Goal: Task Accomplishment & Management: Complete application form

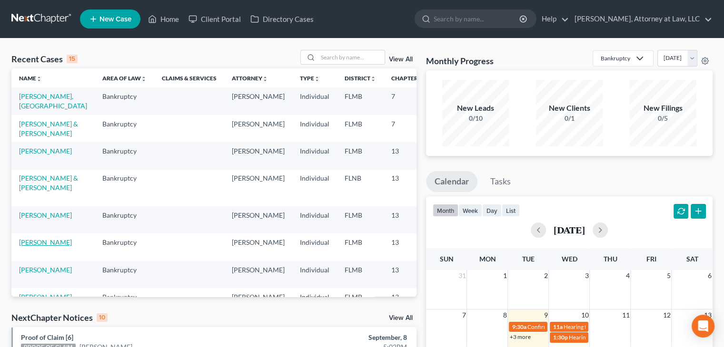
click at [35, 246] on link "[PERSON_NAME]" at bounding box center [45, 242] width 53 height 8
select select "6"
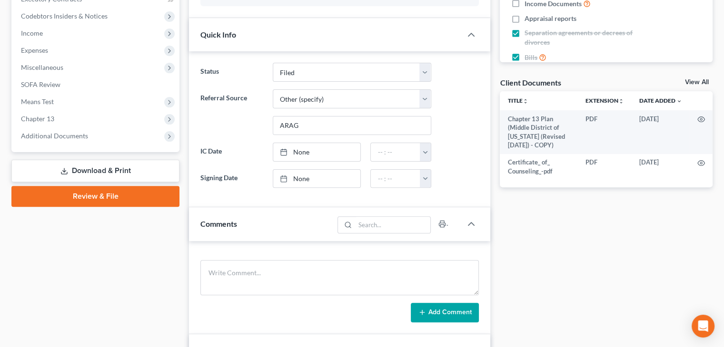
scroll to position [278, 0]
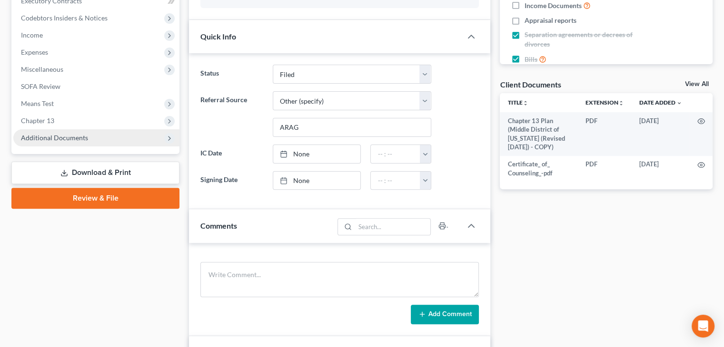
click at [137, 138] on span "Additional Documents" at bounding box center [96, 137] width 166 height 17
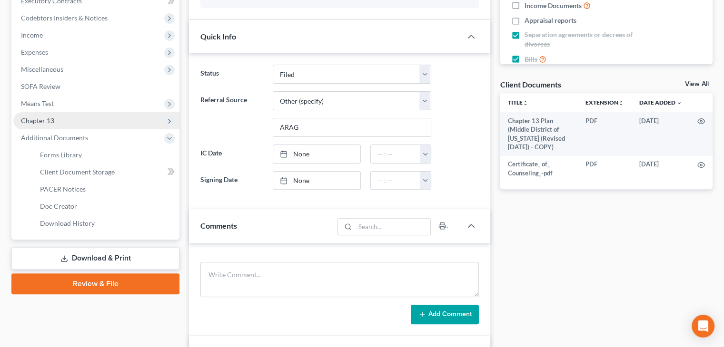
click at [116, 122] on span "Chapter 13" at bounding box center [96, 120] width 166 height 17
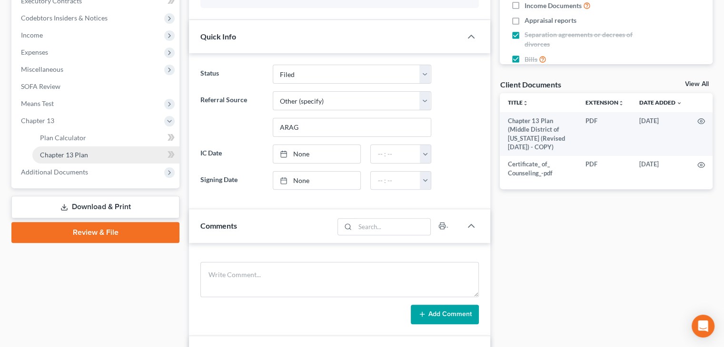
click at [126, 156] on link "Chapter 13 Plan" at bounding box center [105, 155] width 147 height 17
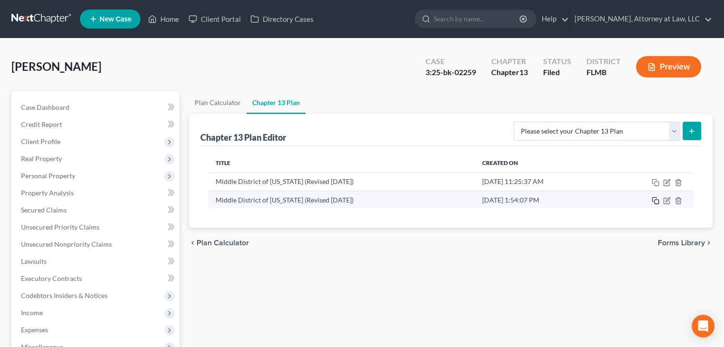
click at [653, 201] on icon "button" at bounding box center [655, 201] width 8 height 8
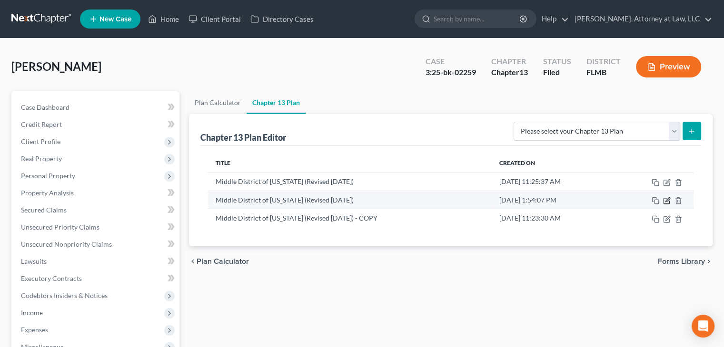
click at [666, 201] on icon "button" at bounding box center [667, 199] width 4 height 4
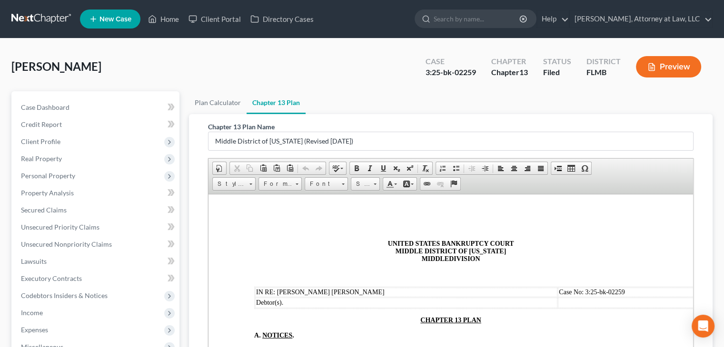
click at [706, 219] on div "Chapter 13 Plan Name Middle District of Florida (Revised 12/4/23) Rich Text Edi…" at bounding box center [450, 291] width 523 height 355
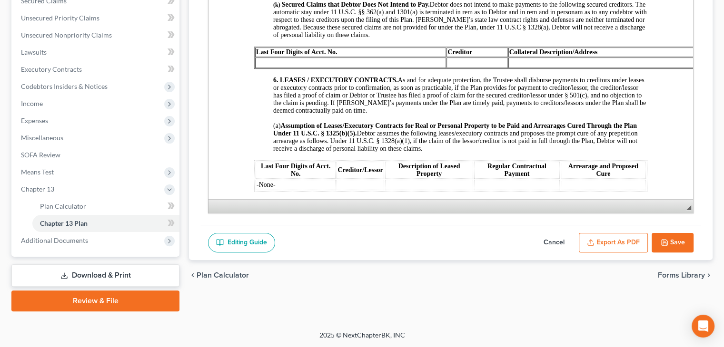
scroll to position [1696, 0]
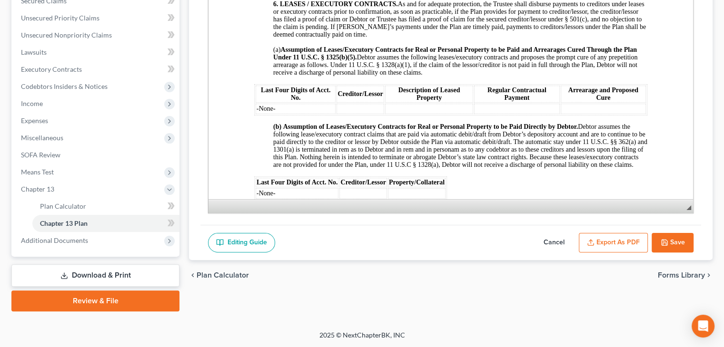
click at [563, 240] on button "Cancel" at bounding box center [554, 243] width 42 height 20
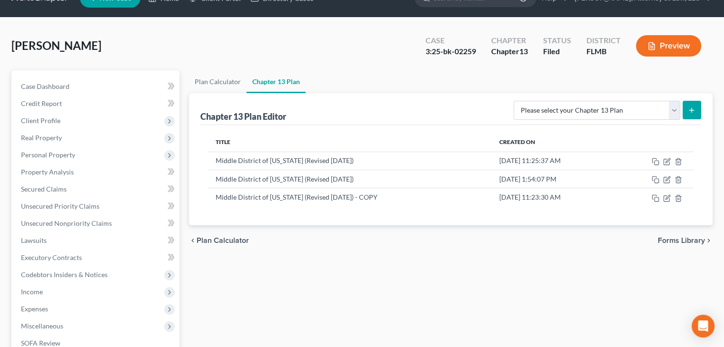
scroll to position [0, 0]
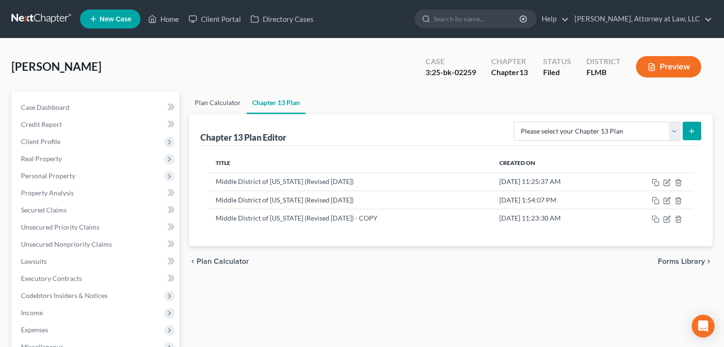
click at [229, 105] on link "Plan Calculator" at bounding box center [218, 102] width 58 height 23
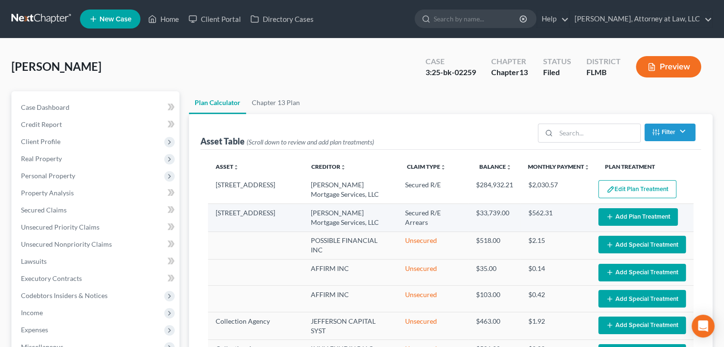
select select "59"
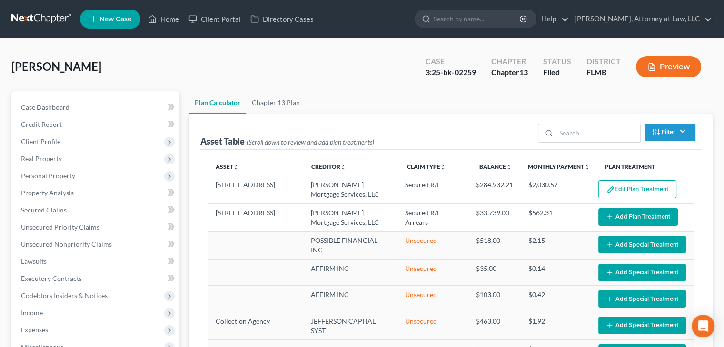
click at [698, 231] on div "Asset unfold_more expand_more expand_less Creditor unfold_more expand_more expa…" at bounding box center [450, 283] width 501 height 266
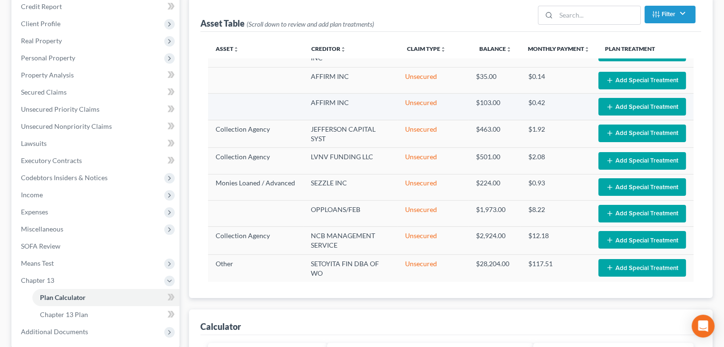
scroll to position [78, 0]
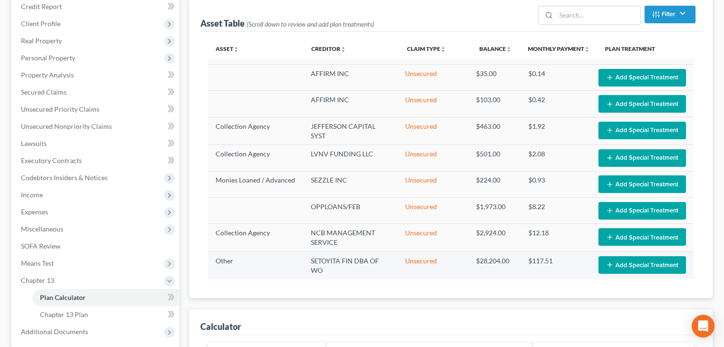
click at [534, 259] on td "$117.51" at bounding box center [555, 266] width 70 height 28
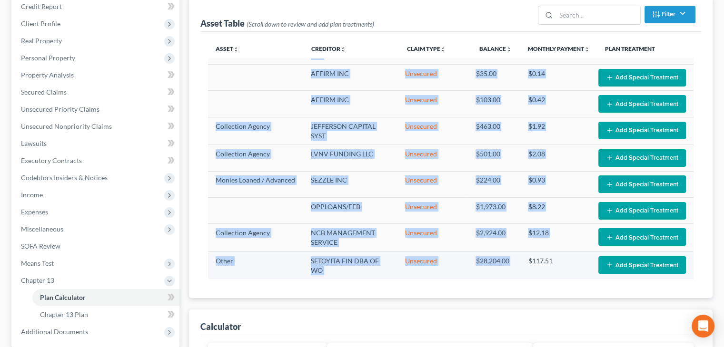
click at [534, 259] on td "$117.51" at bounding box center [555, 266] width 70 height 28
click at [543, 259] on td "$117.51" at bounding box center [555, 266] width 70 height 28
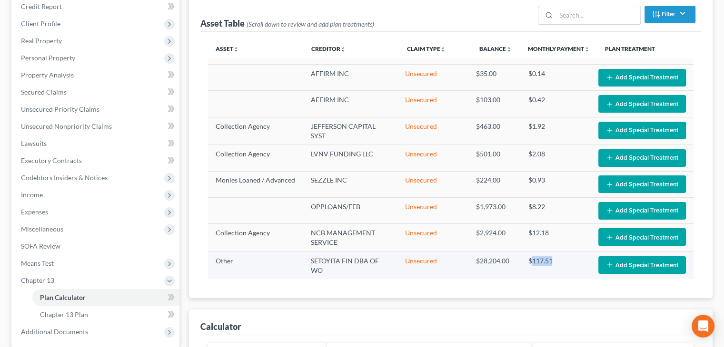
click at [543, 259] on td "$117.51" at bounding box center [555, 266] width 70 height 28
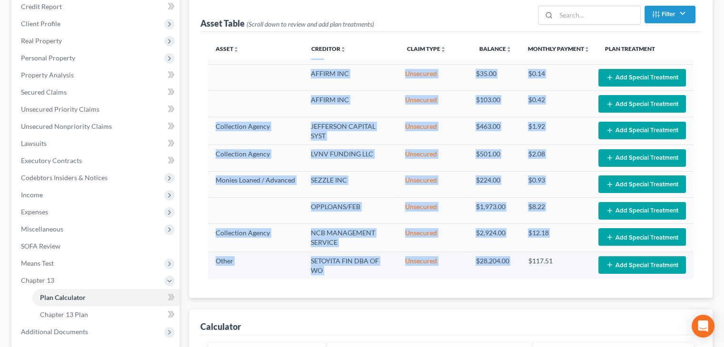
click at [543, 259] on td "$117.51" at bounding box center [555, 266] width 70 height 28
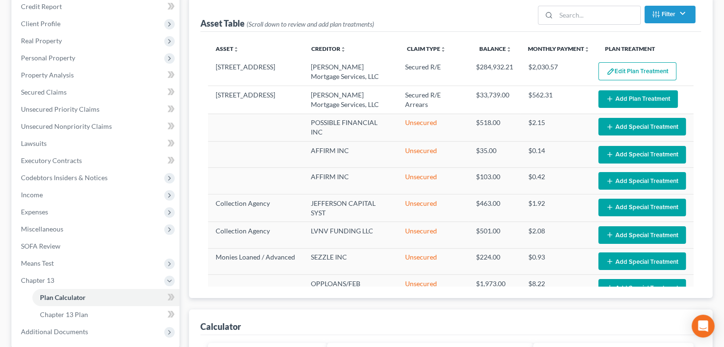
click at [550, 311] on div "Calculator" at bounding box center [450, 323] width 501 height 26
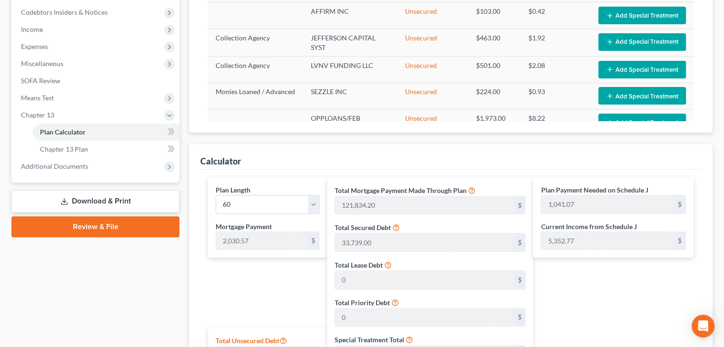
scroll to position [278, 0]
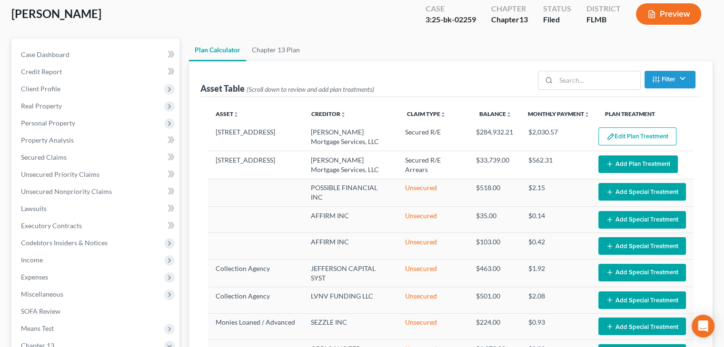
scroll to position [52, 0]
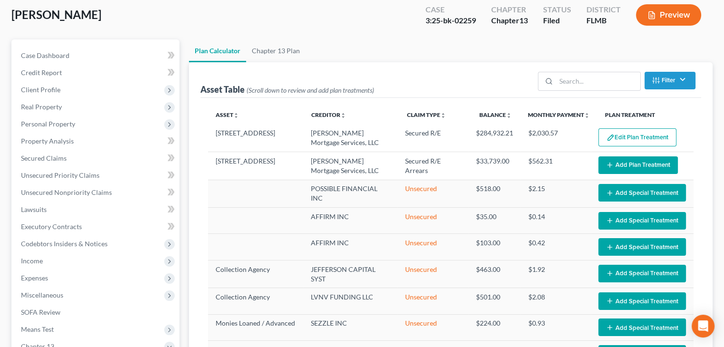
click at [699, 177] on div "Asset unfold_more expand_more expand_less Creditor unfold_more expand_more expa…" at bounding box center [450, 231] width 501 height 266
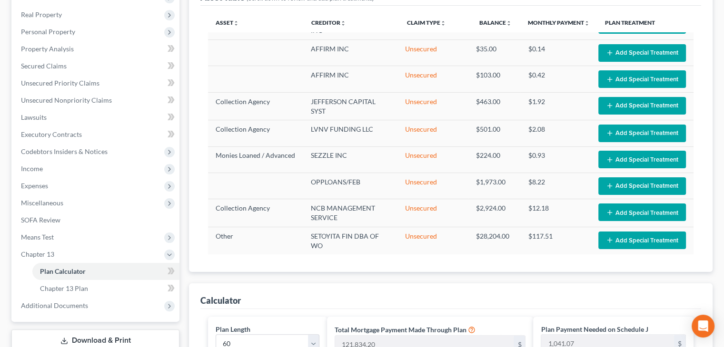
scroll to position [78, 0]
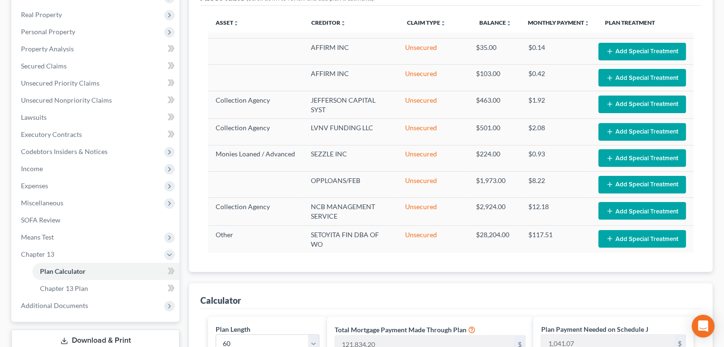
click at [704, 202] on div "Asset Table (Scroll down to review and add plan treatments) Filter Claim Type F…" at bounding box center [450, 121] width 523 height 302
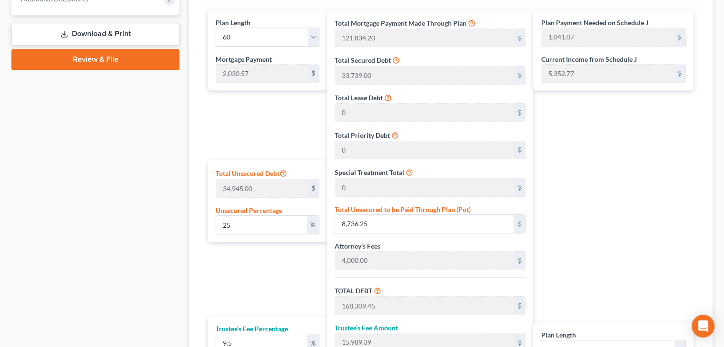
scroll to position [615, 0]
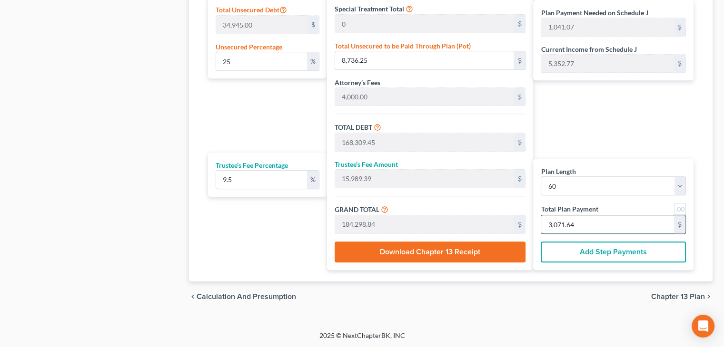
click at [590, 222] on input "3,071.64" at bounding box center [607, 225] width 133 height 18
click at [699, 224] on div "Plan Length 1 2 3 4 5 6 7 8 9 10 11 12 13 14 15 16 17 18 19 20 21 22 23 24 25 2…" at bounding box center [450, 60] width 501 height 443
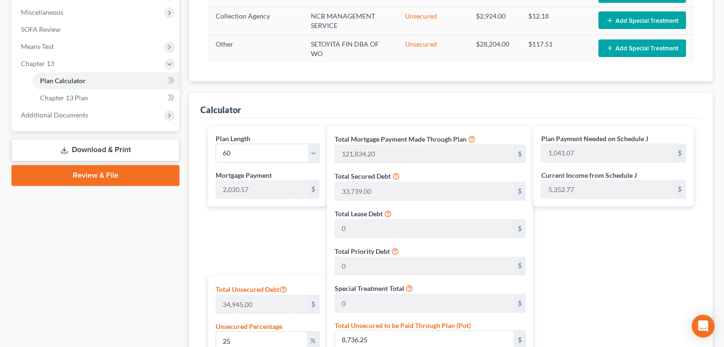
scroll to position [334, 0]
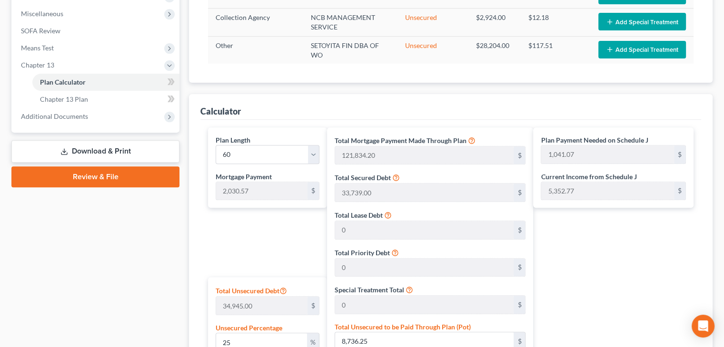
click at [699, 224] on div "Plan Length 1 2 3 4 5 6 7 8 9 10 11 12 13 14 15 16 17 18 19 20 21 22 23 24 25 2…" at bounding box center [450, 341] width 501 height 443
click at [706, 138] on div "Calculator Plan Length 1 2 3 4 5 6 7 8 9 10 11 12 13 14 15 16 17 18 19 20 21 22…" at bounding box center [450, 328] width 523 height 469
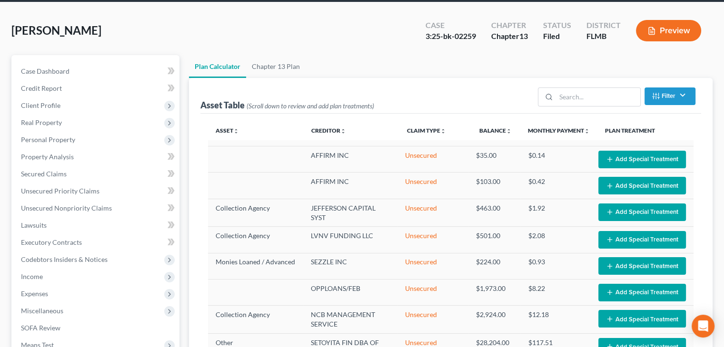
scroll to position [35, 0]
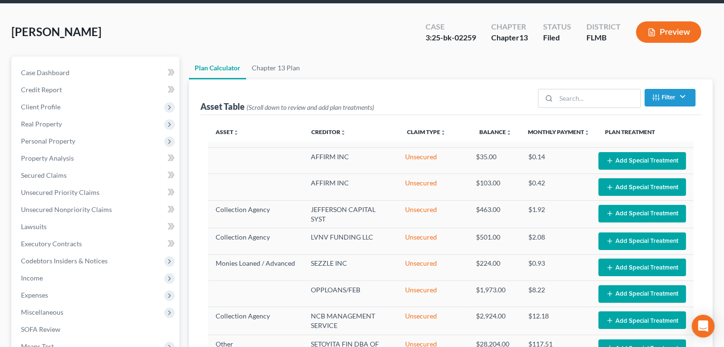
click at [470, 59] on ul "Plan Calculator Chapter 13 Plan" at bounding box center [450, 68] width 523 height 23
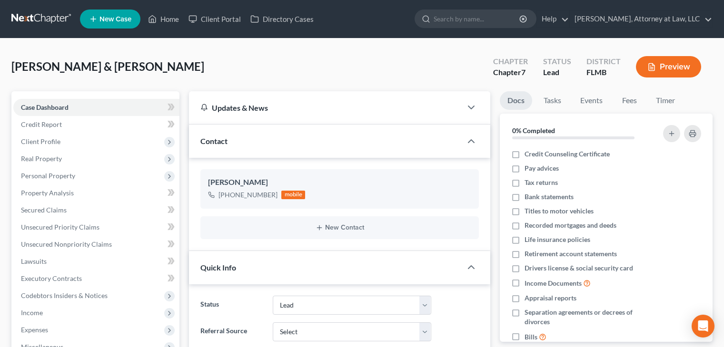
select select "10"
click at [114, 107] on link "Case Dashboard" at bounding box center [96, 107] width 166 height 17
click at [236, 69] on div "[PERSON_NAME] & [PERSON_NAME] Upgraded Chapter Chapter 7 Status Lead District […" at bounding box center [361, 70] width 701 height 41
click at [170, 23] on link "Home" at bounding box center [163, 18] width 40 height 17
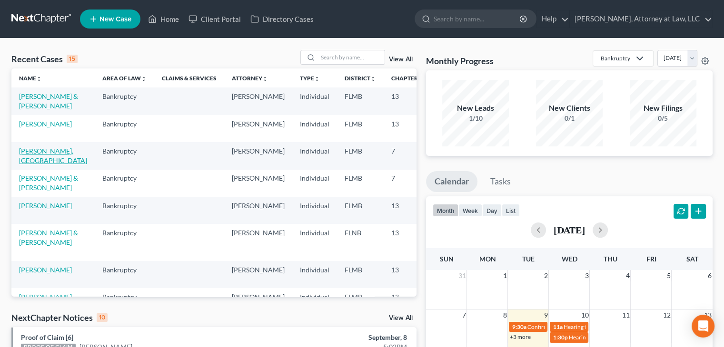
click at [36, 163] on link "[PERSON_NAME], [GEOGRAPHIC_DATA]" at bounding box center [53, 156] width 68 height 18
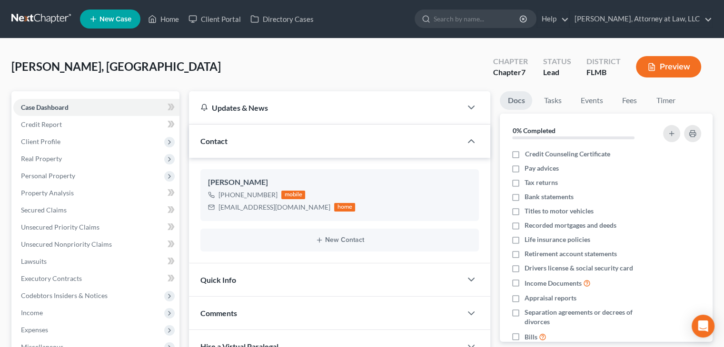
click at [183, 148] on div "Case Dashboard Payments Invoices Payments Payments Credit Report Client Profile" at bounding box center [95, 330] width 177 height 479
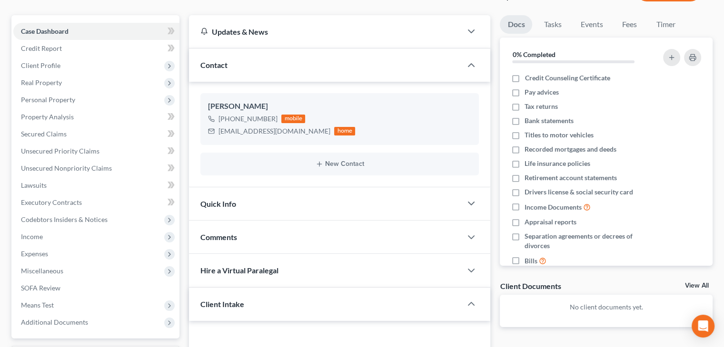
scroll to position [78, 0]
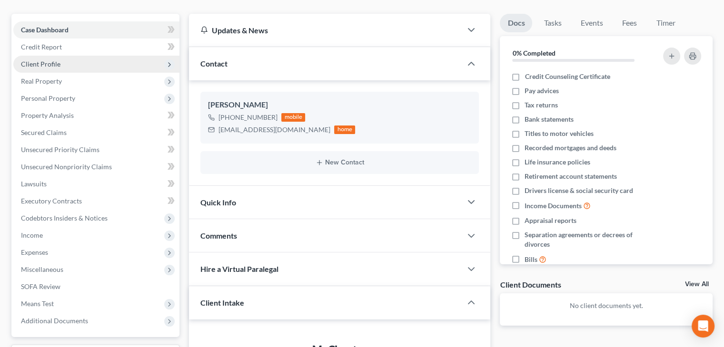
click at [127, 59] on span "Client Profile" at bounding box center [96, 64] width 166 height 17
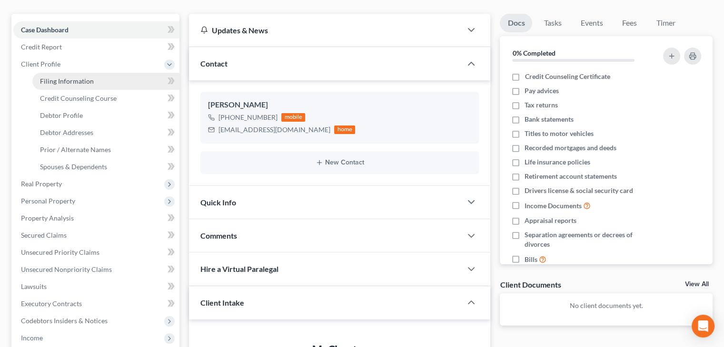
click at [118, 80] on link "Filing Information" at bounding box center [105, 81] width 147 height 17
select select "1"
select select "0"
select select "15"
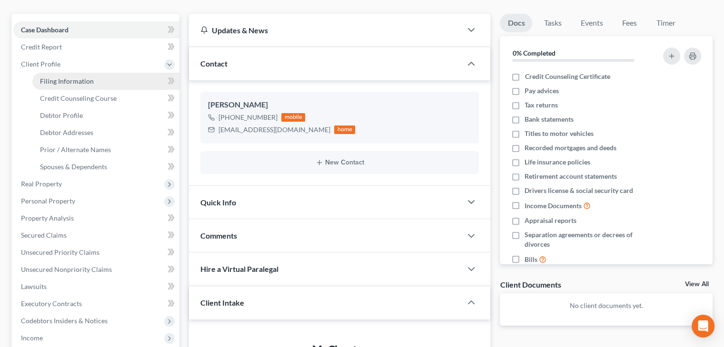
select select "0"
select select "9"
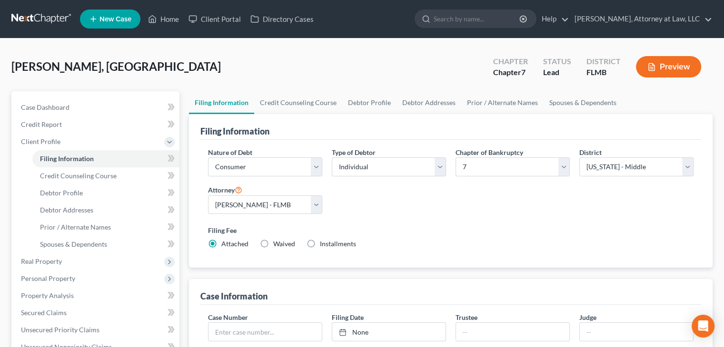
click at [181, 67] on div "[PERSON_NAME], [GEOGRAPHIC_DATA] Upgraded Chapter Chapter 7 Status Lead Distric…" at bounding box center [361, 70] width 701 height 41
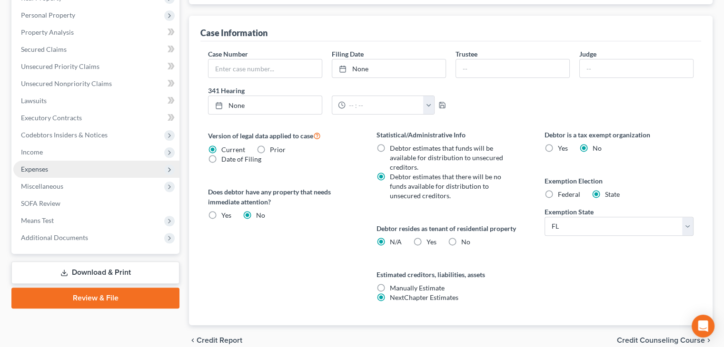
click at [103, 170] on span "Expenses" at bounding box center [96, 169] width 166 height 17
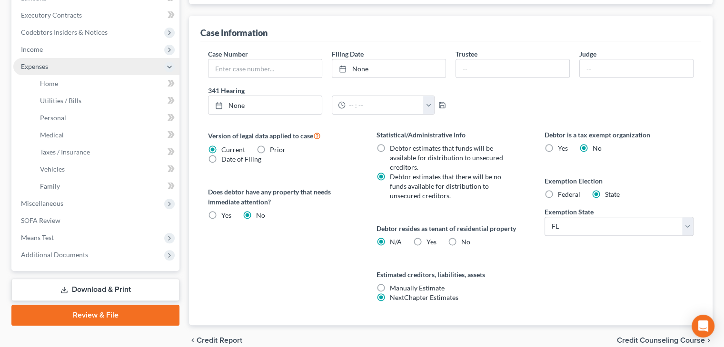
scroll to position [161, 0]
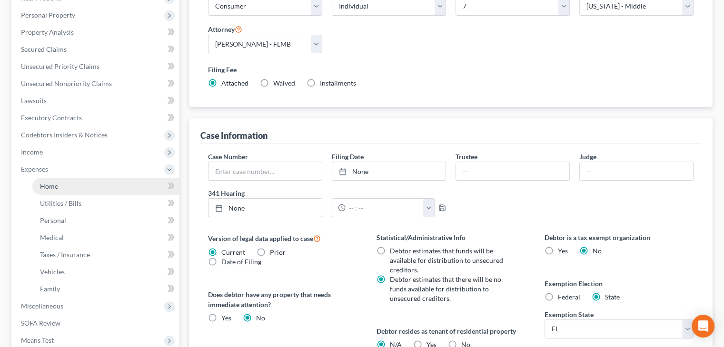
click at [108, 184] on link "Home" at bounding box center [105, 186] width 147 height 17
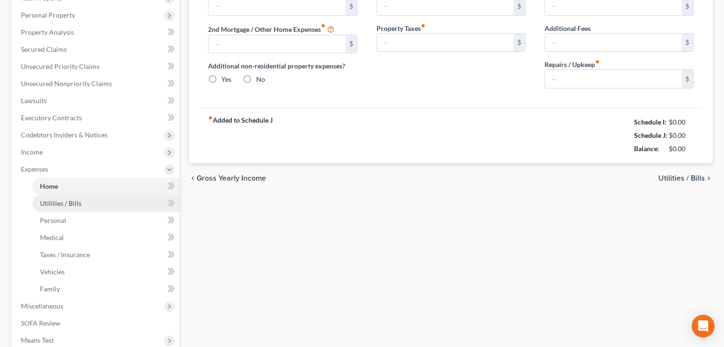
scroll to position [110, 0]
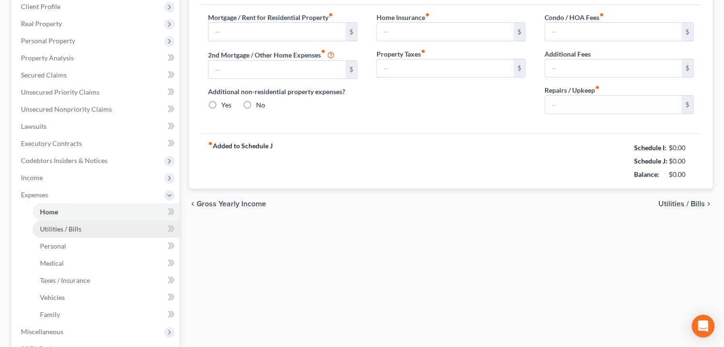
type input "1,100.00"
type input "0.00"
radio input "true"
type input "0.00"
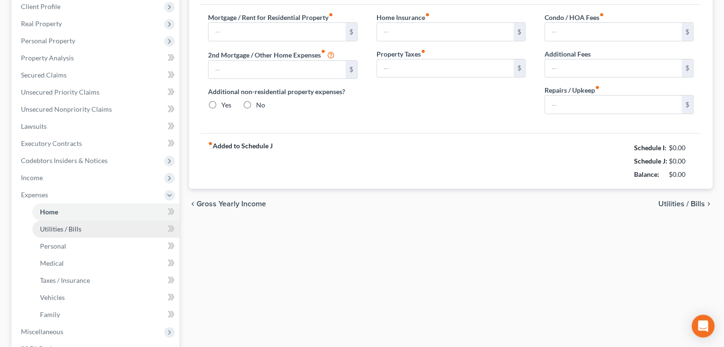
type input "120.00"
type input "0.00"
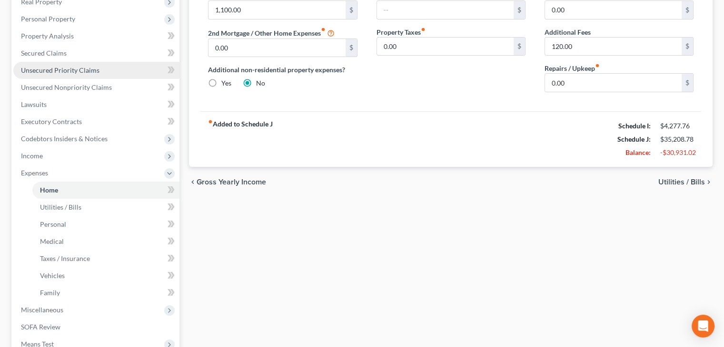
scroll to position [164, 0]
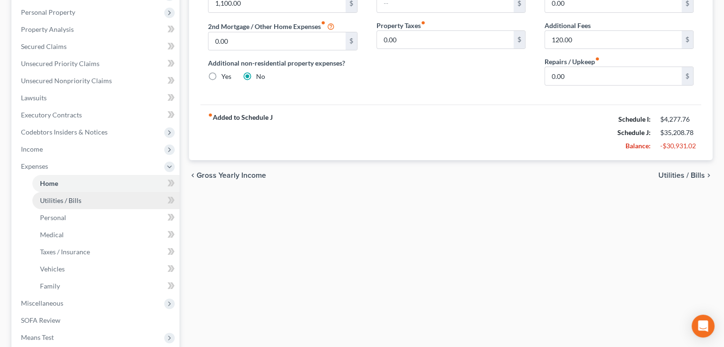
click at [122, 205] on link "Utilities / Bills" at bounding box center [105, 200] width 147 height 17
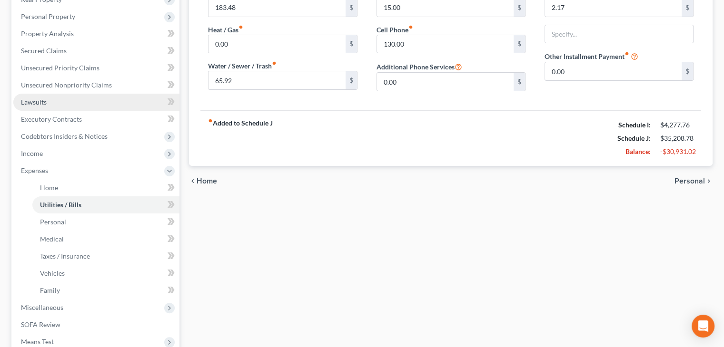
scroll to position [161, 0]
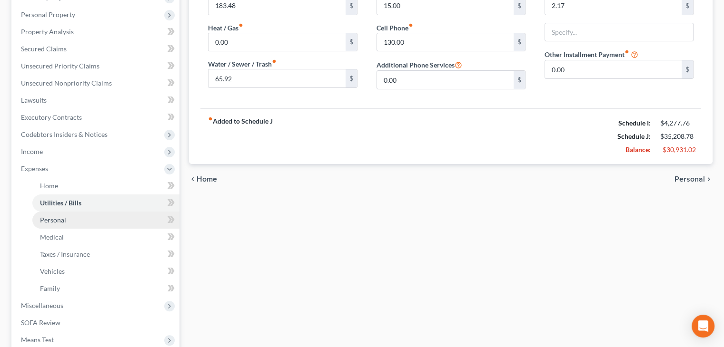
click at [124, 226] on link "Personal" at bounding box center [105, 220] width 147 height 17
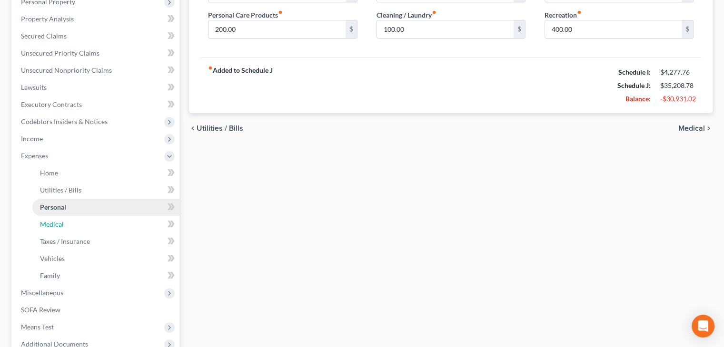
click at [124, 226] on link "Medical" at bounding box center [105, 224] width 147 height 17
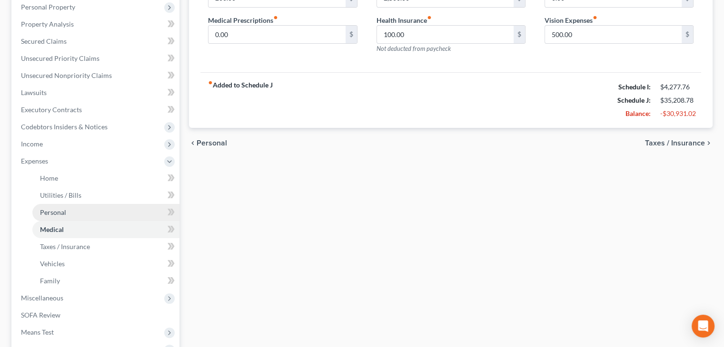
scroll to position [169, 0]
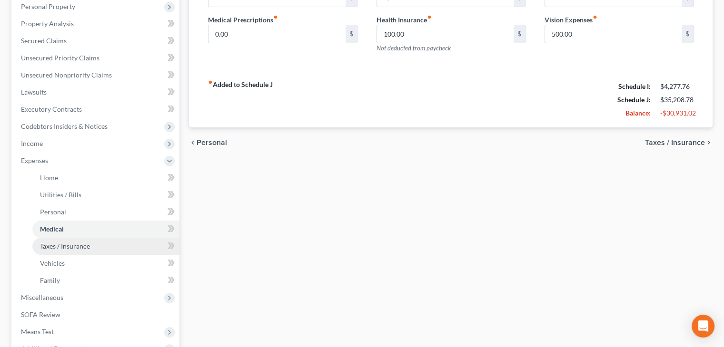
click at [124, 242] on link "Taxes / Insurance" at bounding box center [105, 246] width 147 height 17
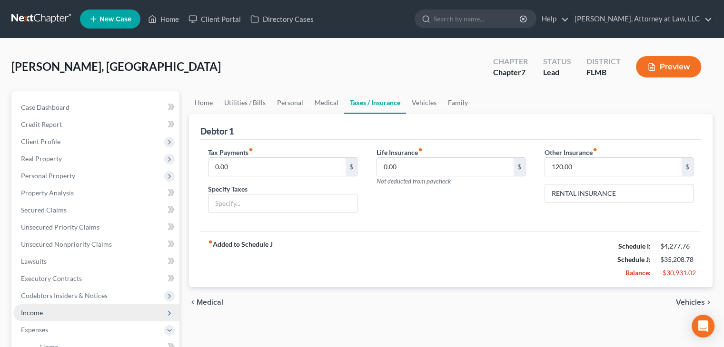
click at [74, 314] on span "Income" at bounding box center [96, 313] width 166 height 17
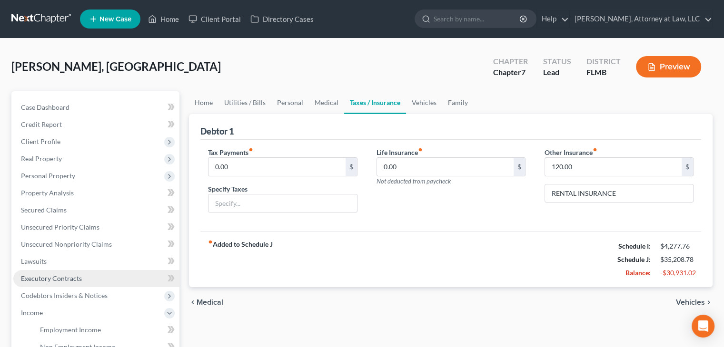
scroll to position [84, 0]
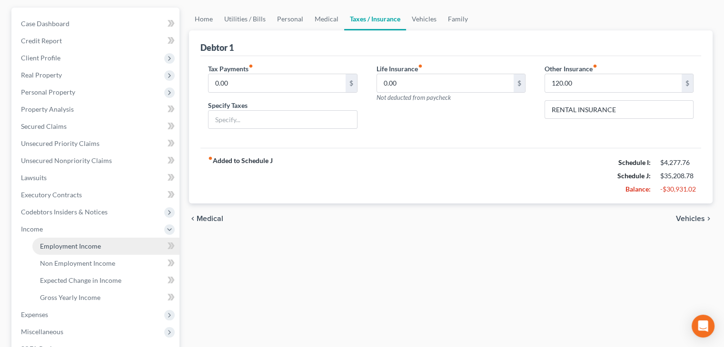
click at [121, 250] on link "Employment Income" at bounding box center [105, 246] width 147 height 17
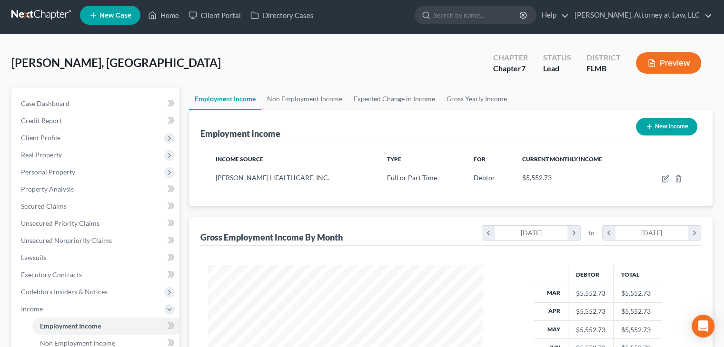
scroll to position [38, 0]
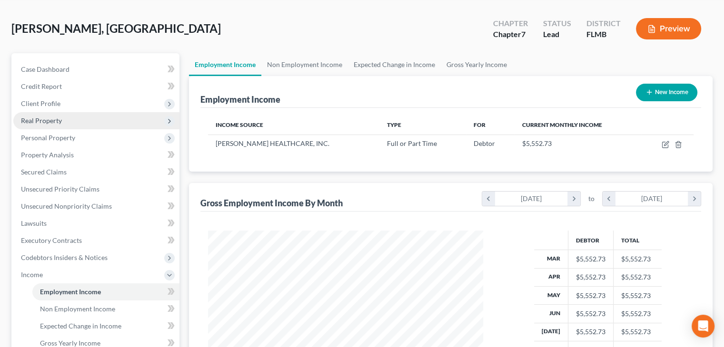
click at [125, 118] on span "Real Property" at bounding box center [96, 120] width 166 height 17
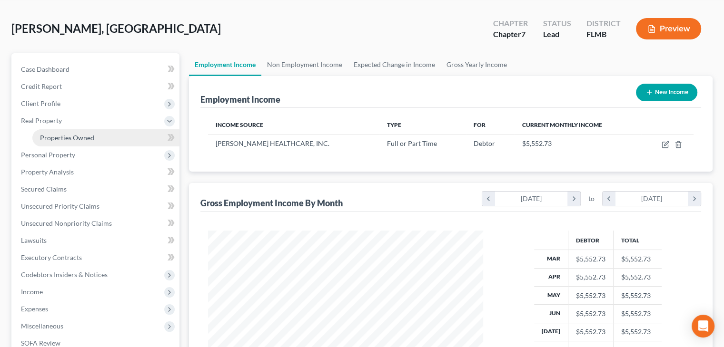
click at [120, 137] on link "Properties Owned" at bounding box center [105, 137] width 147 height 17
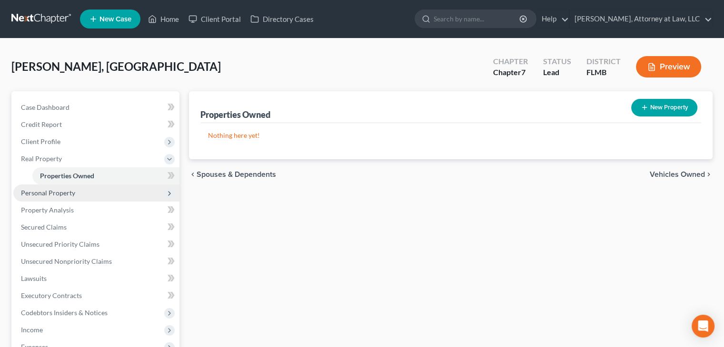
click at [119, 196] on span "Personal Property" at bounding box center [96, 193] width 166 height 17
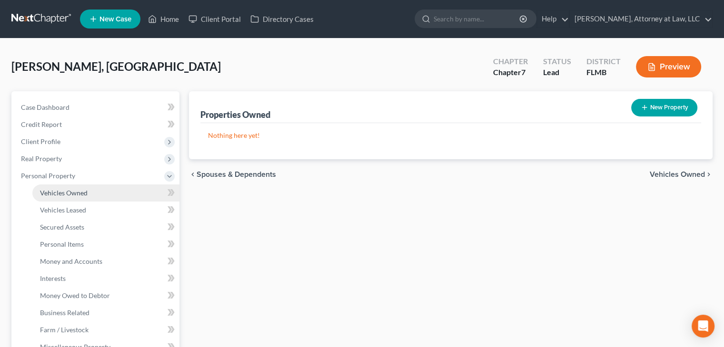
click at [120, 196] on link "Vehicles Owned" at bounding box center [105, 193] width 147 height 17
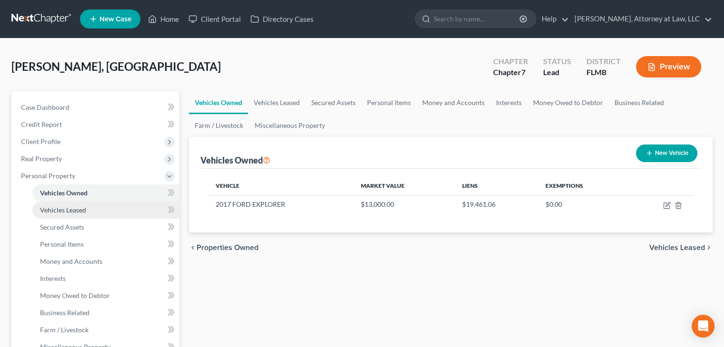
click at [122, 209] on link "Vehicles Leased" at bounding box center [105, 210] width 147 height 17
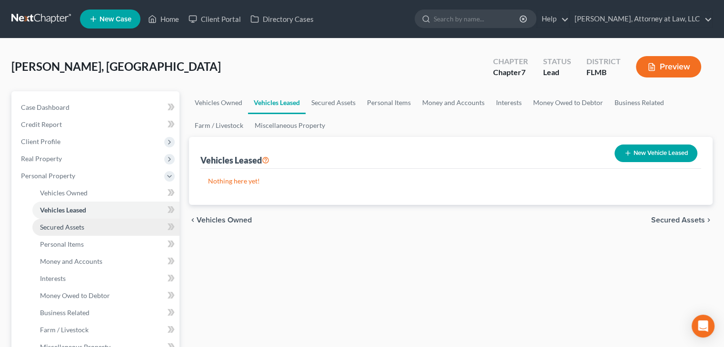
click at [122, 225] on link "Secured Assets" at bounding box center [105, 227] width 147 height 17
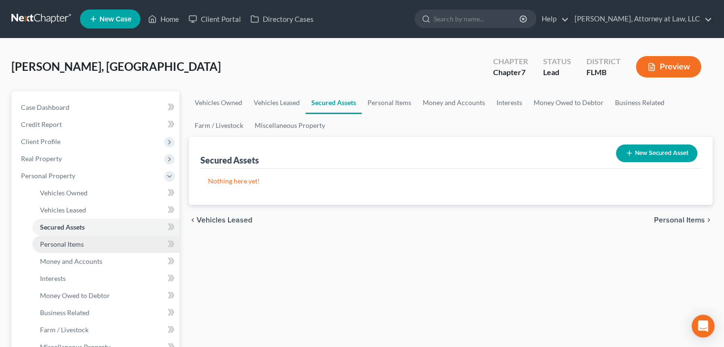
click at [123, 245] on link "Personal Items" at bounding box center [105, 244] width 147 height 17
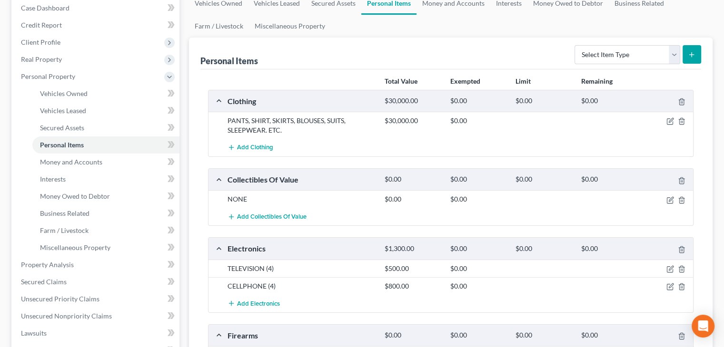
scroll to position [100, 0]
click at [109, 163] on link "Money and Accounts" at bounding box center [105, 161] width 147 height 17
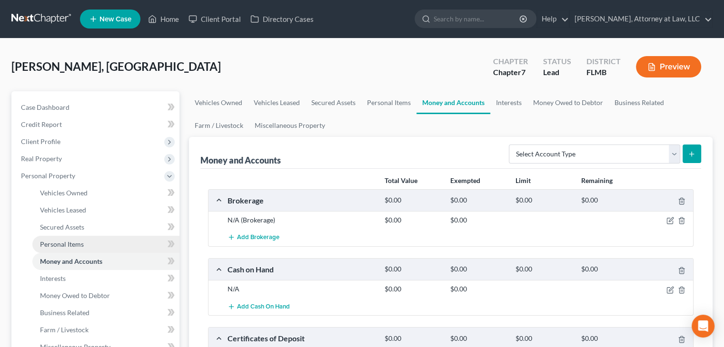
click at [104, 242] on link "Personal Items" at bounding box center [105, 244] width 147 height 17
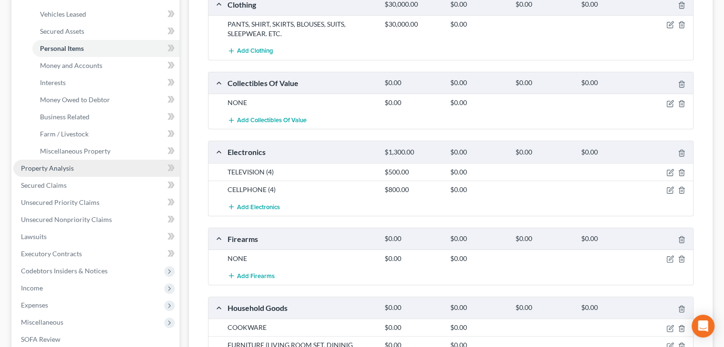
click at [122, 164] on link "Property Analysis" at bounding box center [96, 168] width 166 height 17
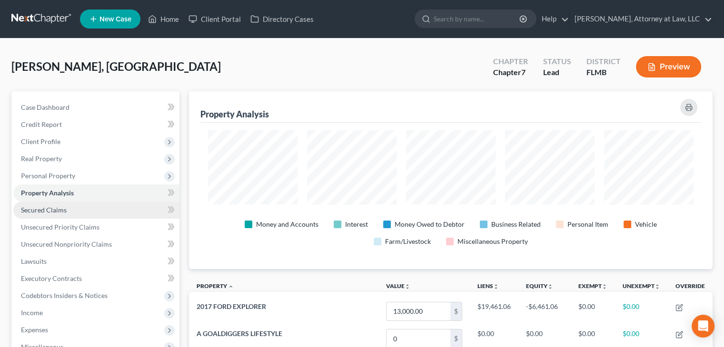
scroll to position [178, 523]
click at [130, 206] on link "Secured Claims" at bounding box center [96, 210] width 166 height 17
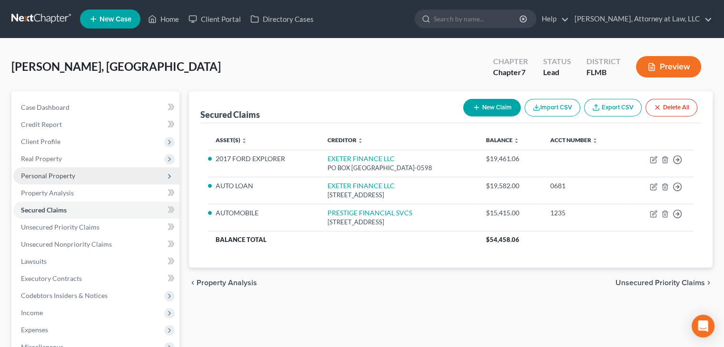
click at [149, 179] on span "Personal Property" at bounding box center [96, 175] width 166 height 17
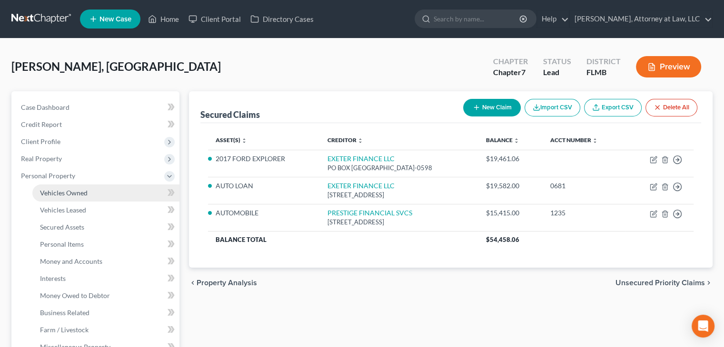
click at [141, 196] on link "Vehicles Owned" at bounding box center [105, 193] width 147 height 17
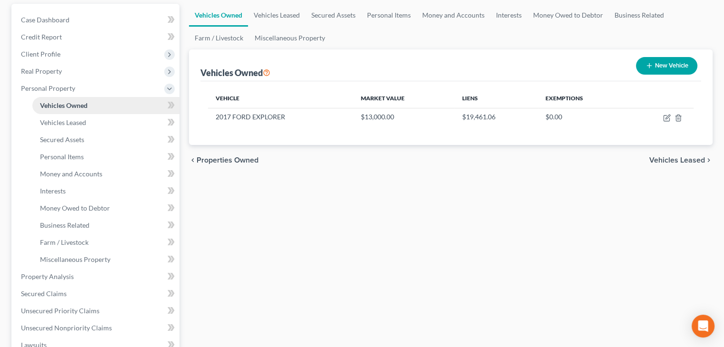
scroll to position [74, 0]
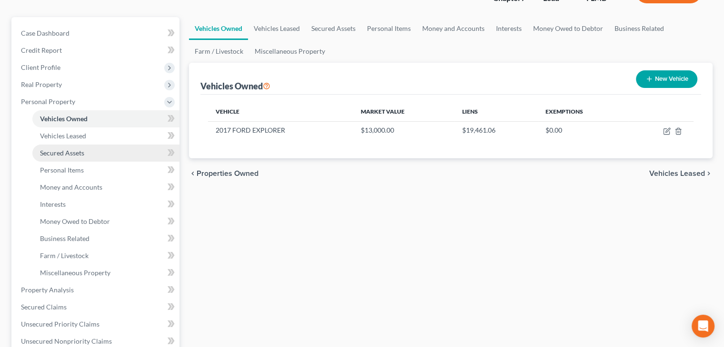
click at [140, 149] on link "Secured Assets" at bounding box center [105, 153] width 147 height 17
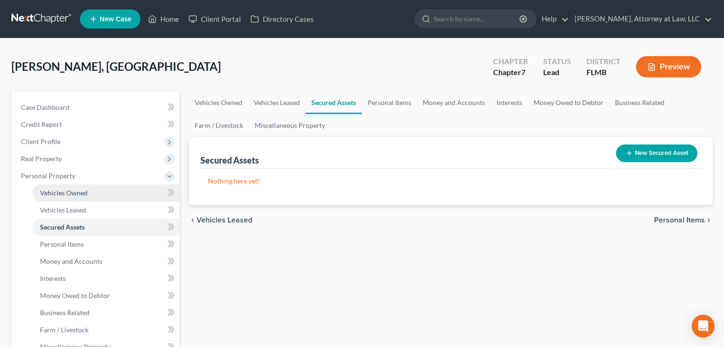
click at [143, 191] on link "Vehicles Owned" at bounding box center [105, 193] width 147 height 17
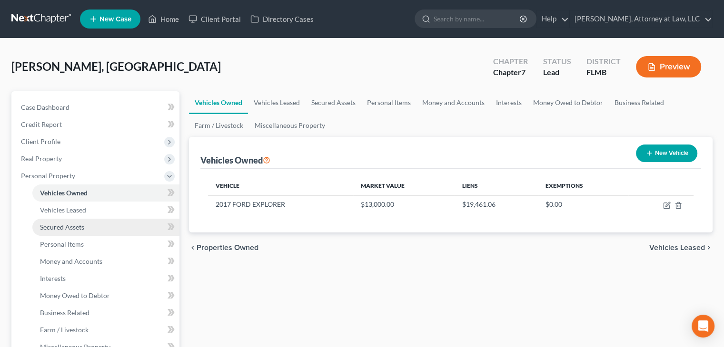
click at [138, 227] on link "Secured Assets" at bounding box center [105, 227] width 147 height 17
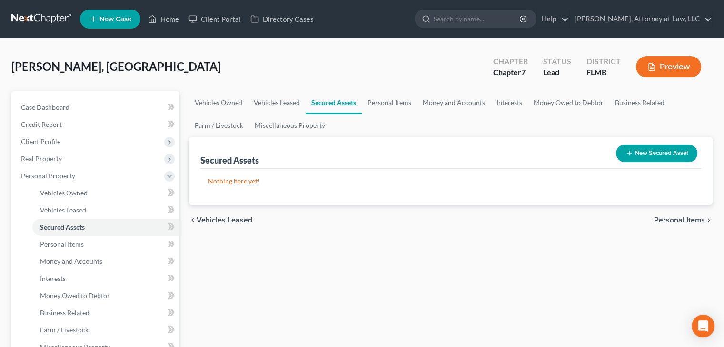
click at [653, 154] on button "New Secured Asset" at bounding box center [656, 154] width 81 height 18
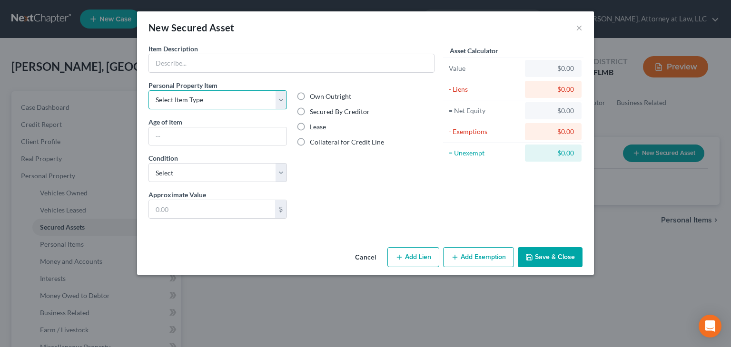
click at [277, 101] on select "Select Item Type Clothing Collectibles Of Value Electronics Firearms Household …" at bounding box center [217, 99] width 138 height 19
click at [578, 29] on button "×" at bounding box center [579, 27] width 7 height 11
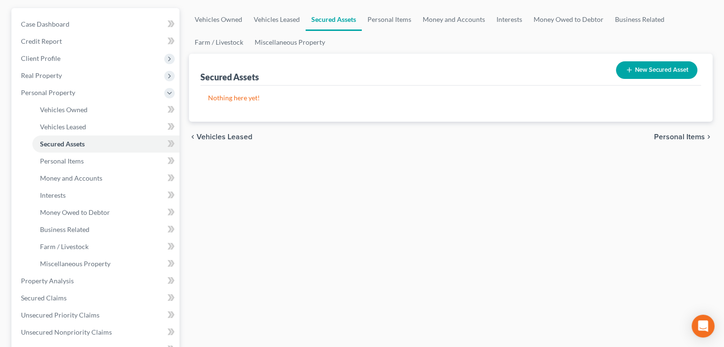
scroll to position [118, 0]
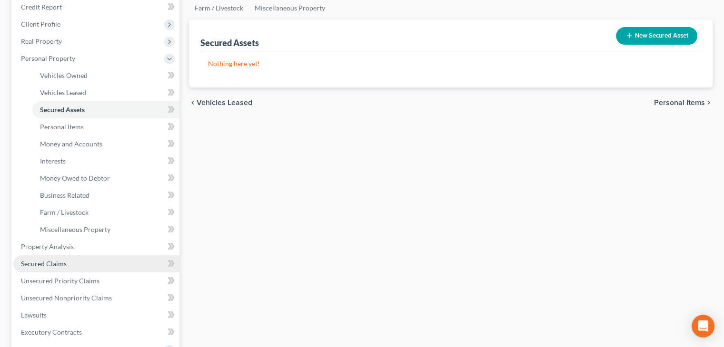
click at [145, 261] on link "Secured Claims" at bounding box center [96, 263] width 166 height 17
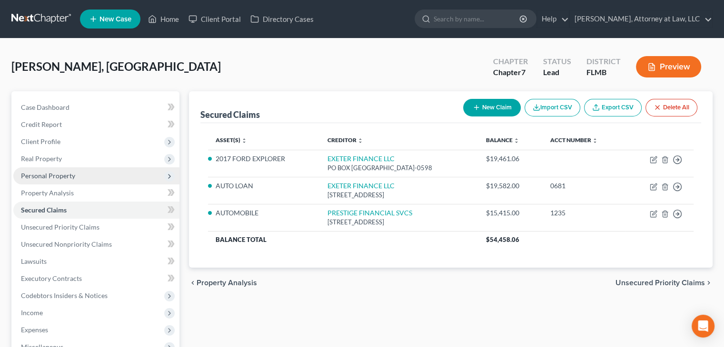
click at [150, 172] on span "Personal Property" at bounding box center [96, 175] width 166 height 17
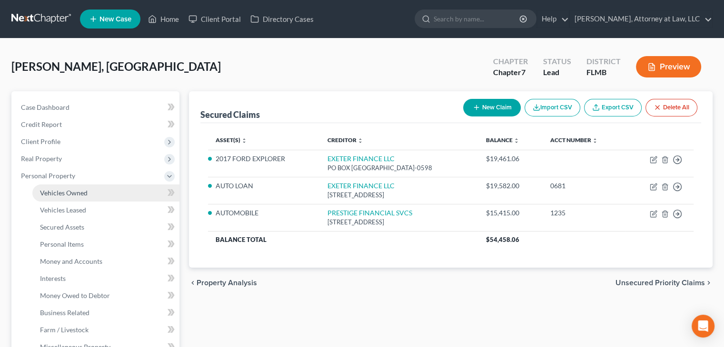
click at [143, 192] on link "Vehicles Owned" at bounding box center [105, 193] width 147 height 17
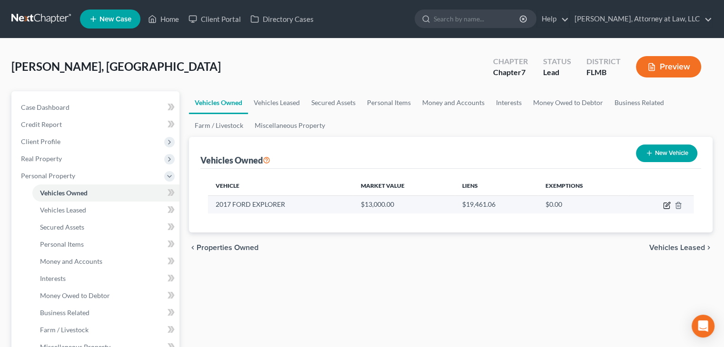
click at [666, 207] on icon "button" at bounding box center [667, 206] width 8 height 8
select select "0"
select select "9"
select select "0"
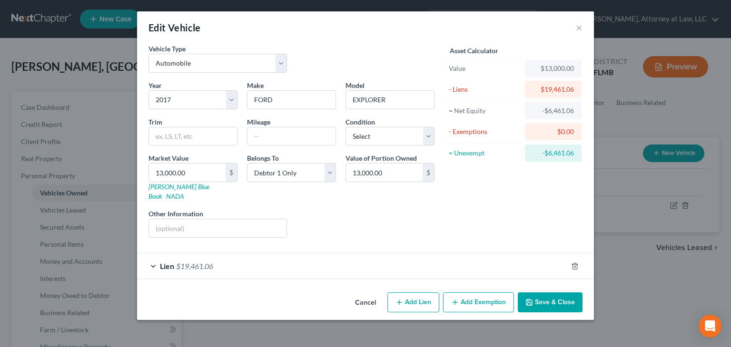
click at [432, 254] on div "Lien $19,461.06" at bounding box center [352, 266] width 430 height 25
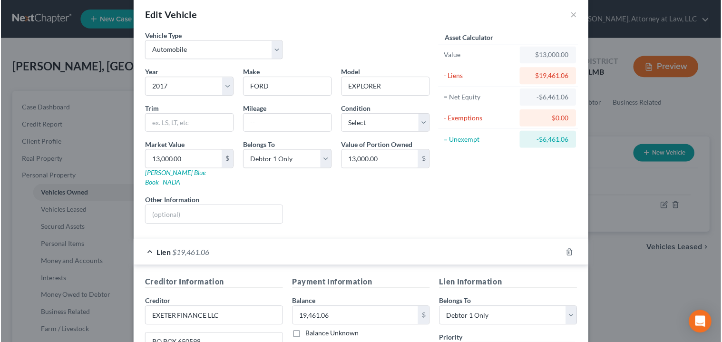
scroll to position [14, 0]
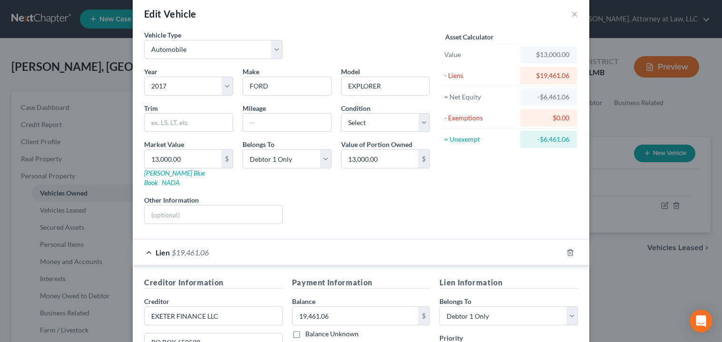
click at [488, 173] on div "Asset Calculator Value $13,000.00 - Liens $19,461.06 = Net Equity -$6,461.06 - …" at bounding box center [509, 131] width 148 height 202
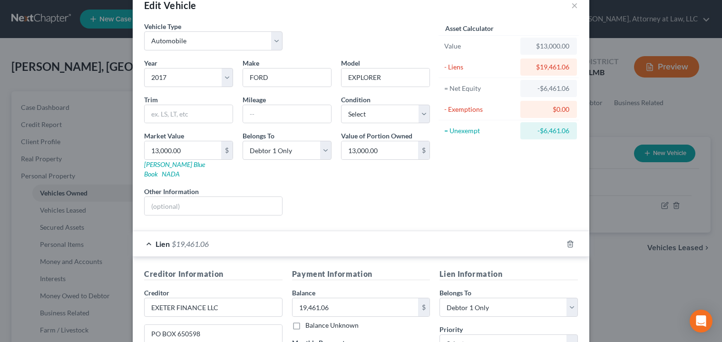
scroll to position [23, 0]
click at [443, 197] on div "Asset Calculator Value $13,000.00 - Liens $19,461.06 = Net Equity -$6,461.06 - …" at bounding box center [509, 122] width 148 height 202
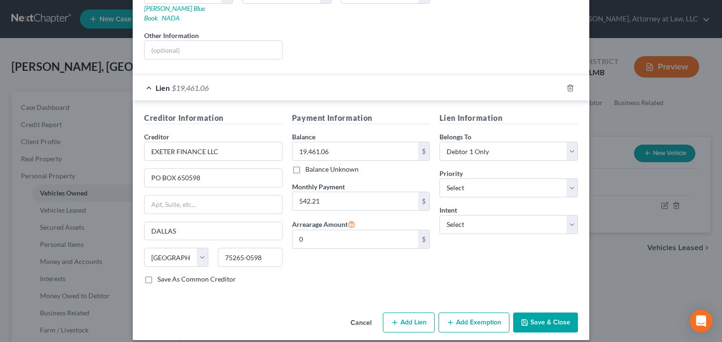
scroll to position [0, 0]
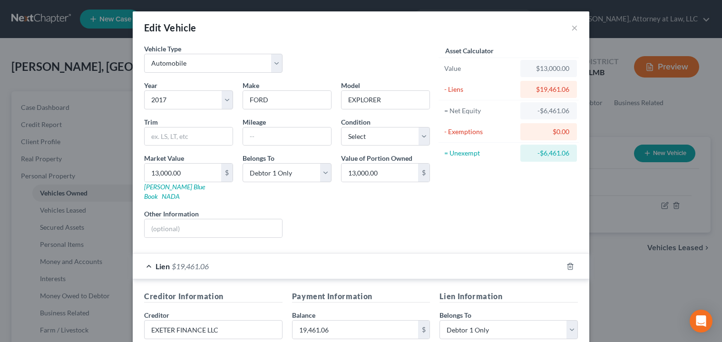
drag, startPoint x: 448, startPoint y: 224, endPoint x: 426, endPoint y: 224, distance: 21.9
click at [426, 224] on div "Liens Select" at bounding box center [361, 223] width 148 height 29
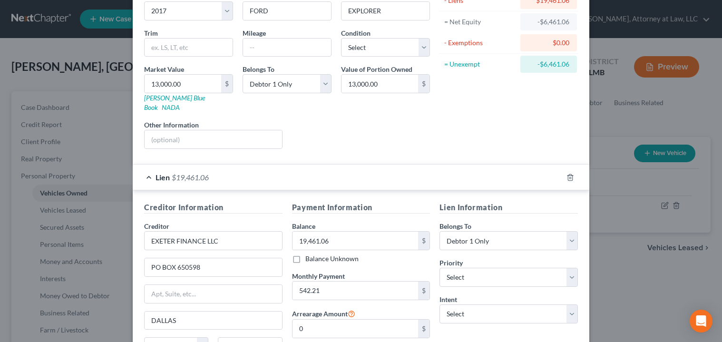
scroll to position [178, 0]
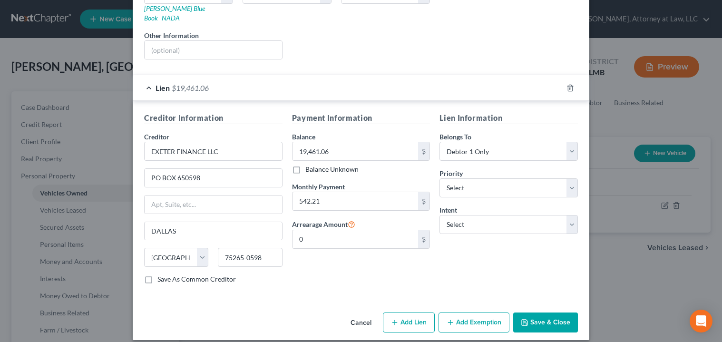
click at [459, 316] on button "Add Exemption" at bounding box center [474, 323] width 71 height 20
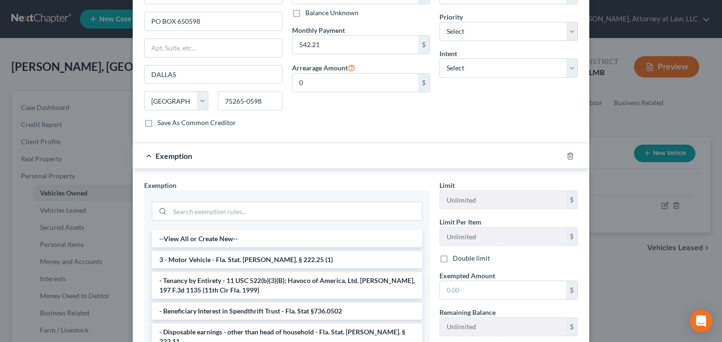
scroll to position [336, 0]
click at [386, 250] on li "3 - Motor Vehicle - Fla. Stat. [PERSON_NAME]. § 222.25 (1)" at bounding box center [287, 258] width 271 height 17
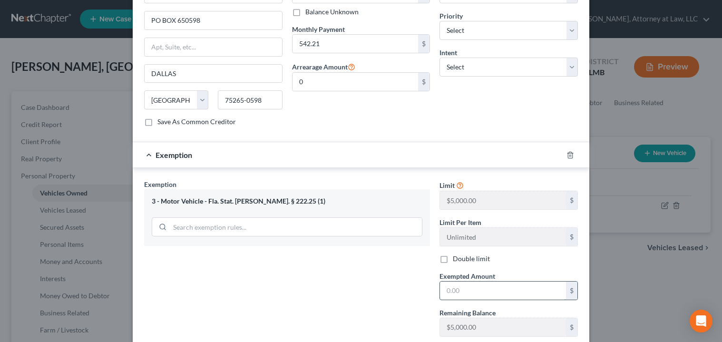
click at [460, 282] on input "text" at bounding box center [503, 291] width 126 height 18
type input "5,0000"
click at [410, 274] on div "Exemption Set must be selected for CA. Exemption * 3 - Motor Vehicle - Fla. Sta…" at bounding box center [286, 261] width 295 height 165
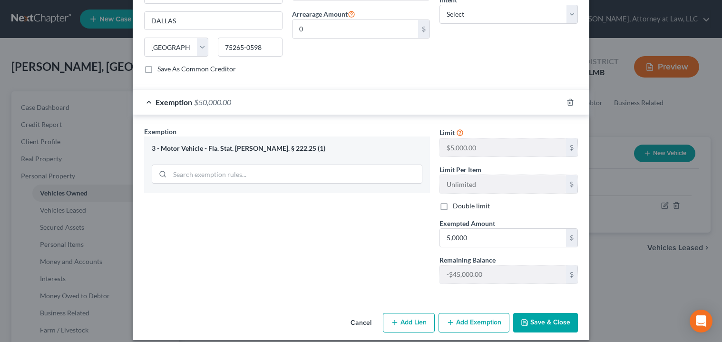
click at [546, 318] on button "Save & Close" at bounding box center [545, 323] width 65 height 20
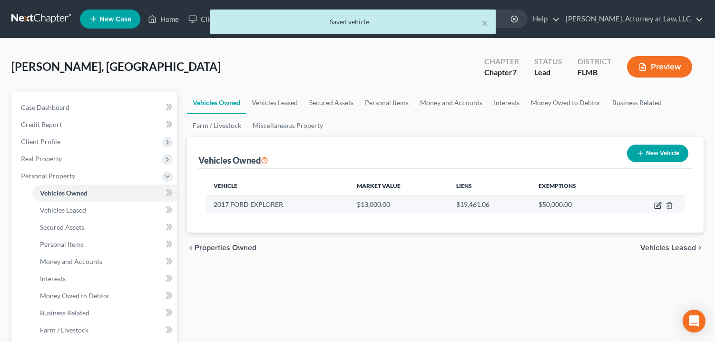
click at [656, 205] on icon "button" at bounding box center [658, 206] width 8 height 8
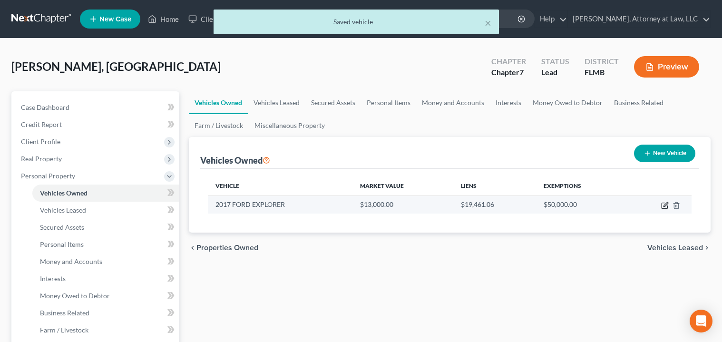
select select "0"
select select "9"
select select "0"
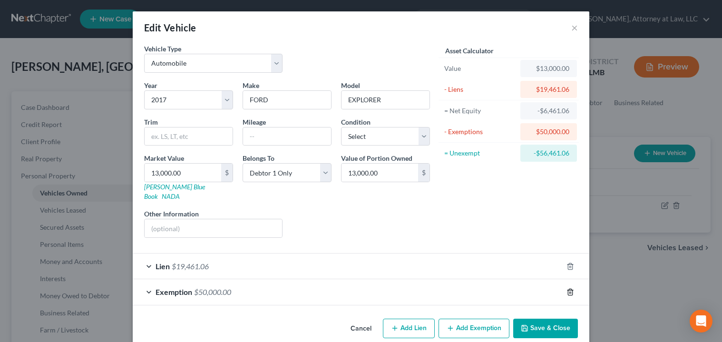
click at [568, 288] on icon "button" at bounding box center [571, 292] width 8 height 8
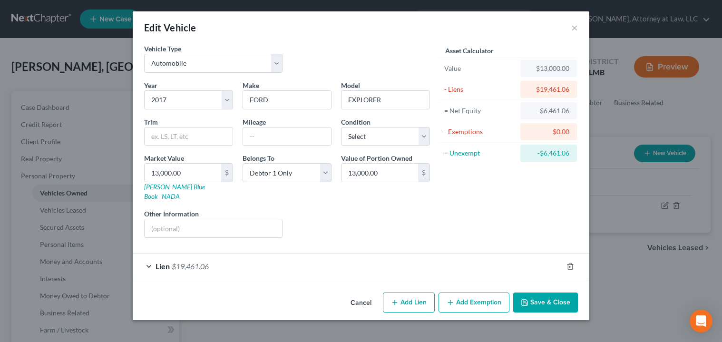
click at [481, 293] on button "Add Exemption" at bounding box center [474, 303] width 71 height 20
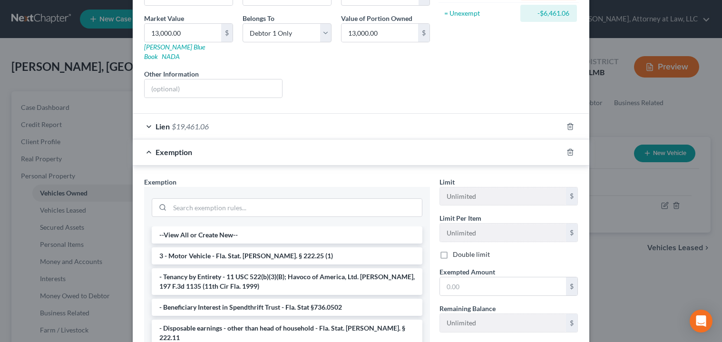
scroll to position [140, 0]
click at [529, 277] on input "text" at bounding box center [503, 286] width 126 height 18
click at [366, 247] on li "3 - Motor Vehicle - Fla. Stat. [PERSON_NAME]. § 222.25 (1)" at bounding box center [287, 255] width 271 height 17
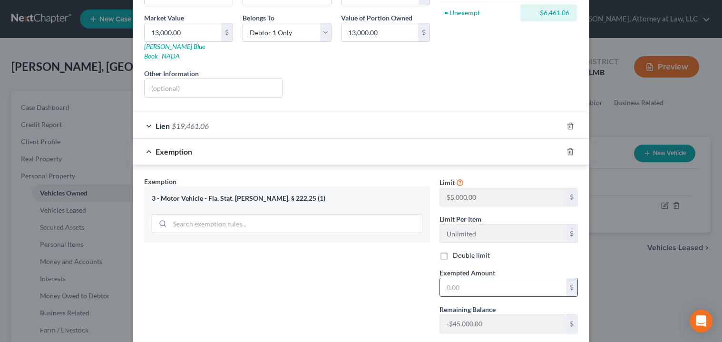
click at [503, 283] on input "text" at bounding box center [503, 287] width 126 height 18
type input "5,000"
click at [418, 281] on div "Exemption Set must be selected for CA. Exemption * 3 - Motor Vehicle - Fla. Sta…" at bounding box center [286, 259] width 295 height 165
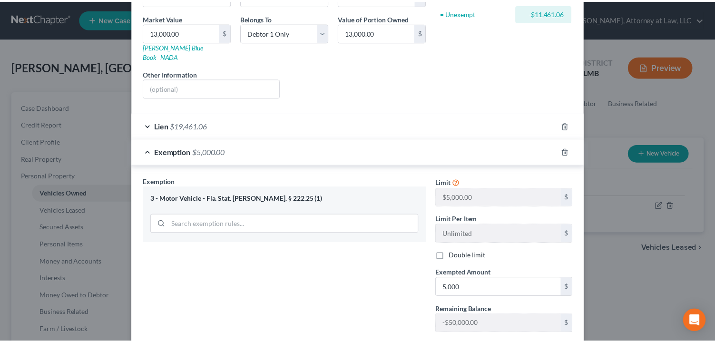
scroll to position [190, 0]
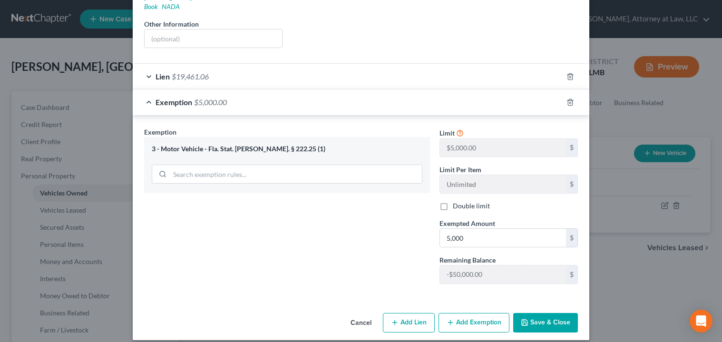
click at [533, 314] on button "Save & Close" at bounding box center [545, 323] width 65 height 20
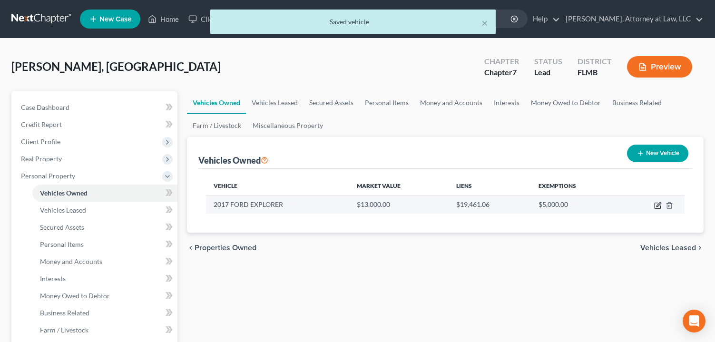
click at [658, 206] on icon "button" at bounding box center [659, 204] width 4 height 4
select select "0"
select select "9"
select select "0"
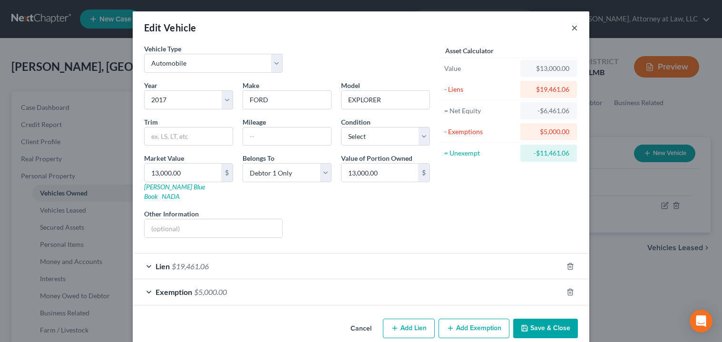
click at [573, 27] on button "×" at bounding box center [574, 27] width 7 height 11
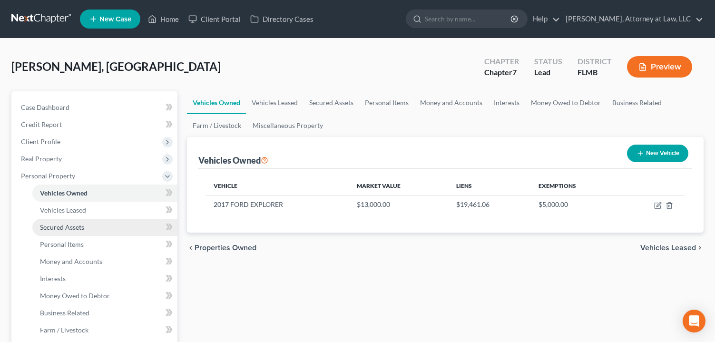
click at [113, 228] on link "Secured Assets" at bounding box center [104, 227] width 145 height 17
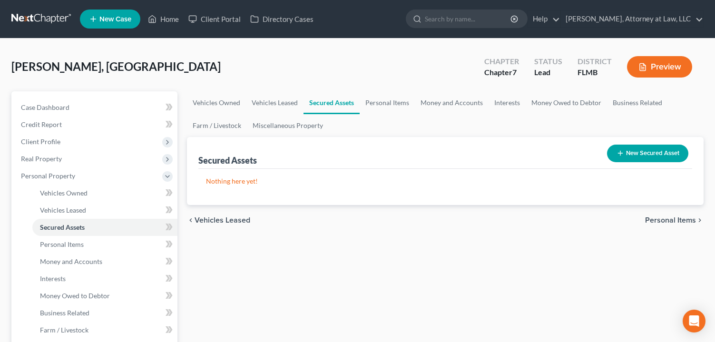
click at [653, 155] on button "New Secured Asset" at bounding box center [647, 154] width 81 height 18
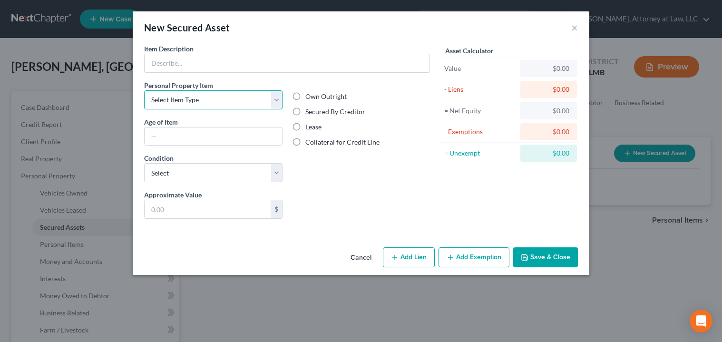
click at [265, 96] on select "Select Item Type Clothing Collectibles Of Value Electronics Firearms Household …" at bounding box center [213, 99] width 138 height 19
click at [383, 223] on div "Approximate Value * $ Liens Select" at bounding box center [286, 208] width 295 height 37
click at [363, 257] on button "Cancel" at bounding box center [361, 257] width 36 height 19
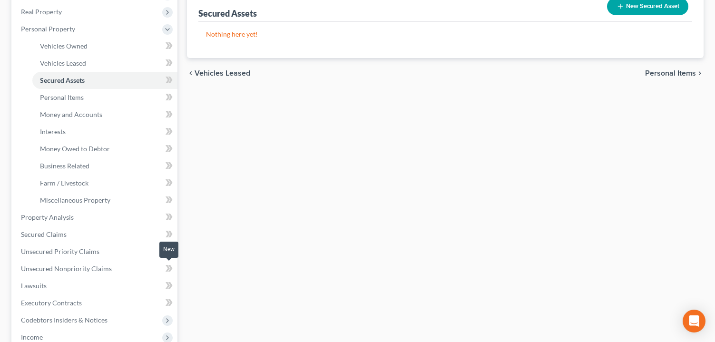
scroll to position [150, 0]
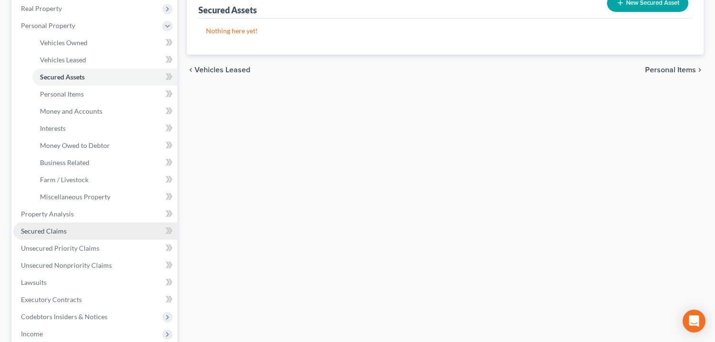
click at [108, 235] on link "Secured Claims" at bounding box center [95, 231] width 164 height 17
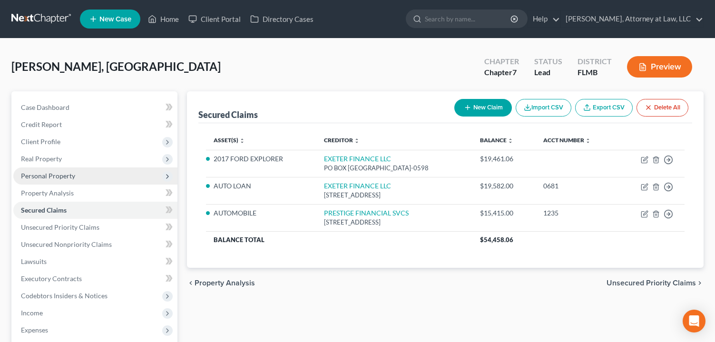
click at [132, 172] on span "Personal Property" at bounding box center [95, 175] width 164 height 17
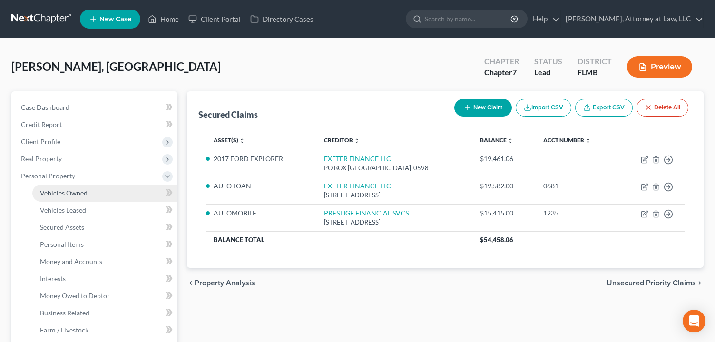
click at [127, 196] on link "Vehicles Owned" at bounding box center [104, 193] width 145 height 17
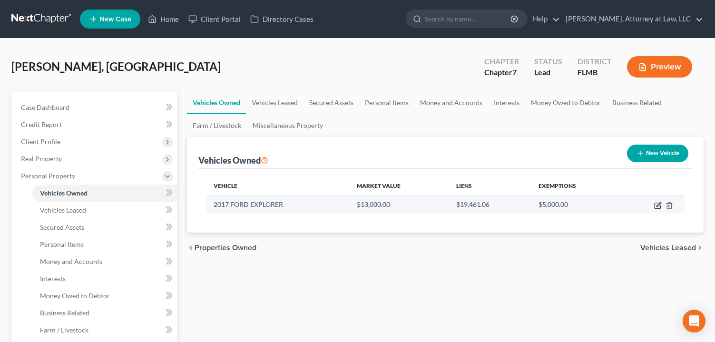
click at [657, 204] on icon "button" at bounding box center [658, 206] width 8 height 8
select select "0"
select select "9"
select select "0"
select select "45"
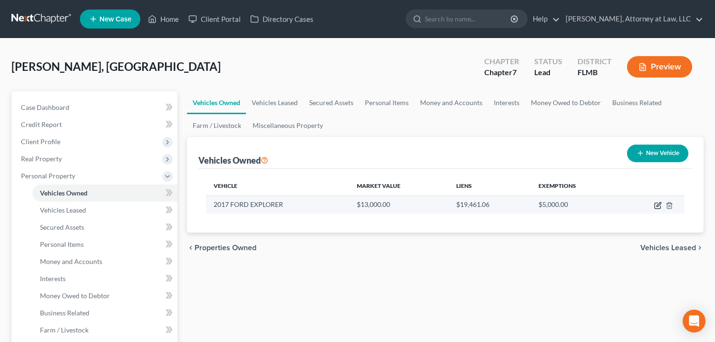
select select "0"
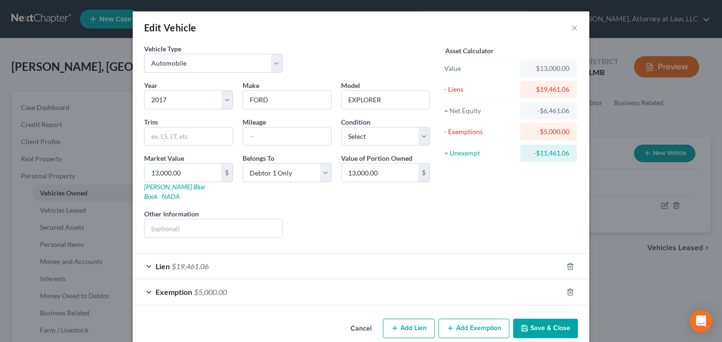
click at [329, 262] on div "Lien $19,461.06" at bounding box center [348, 266] width 430 height 25
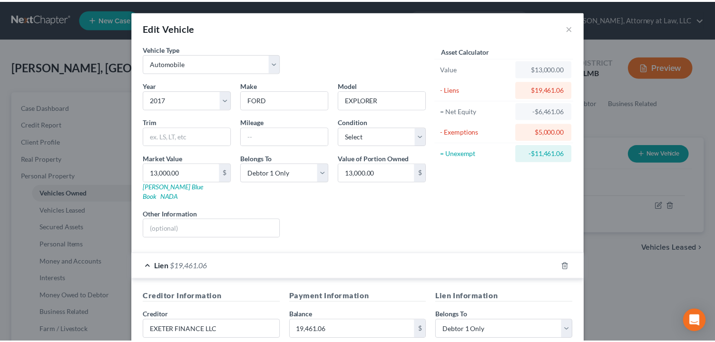
scroll to position [205, 0]
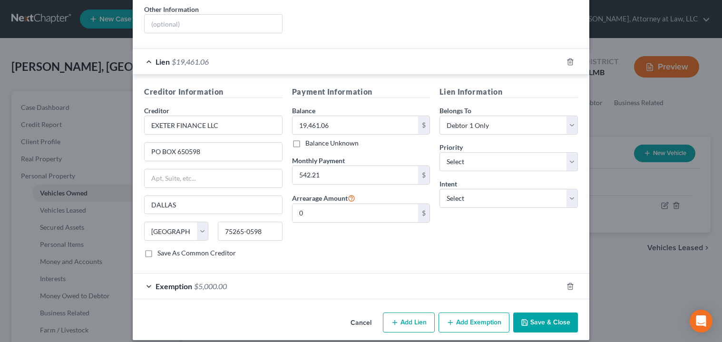
click at [361, 314] on button "Cancel" at bounding box center [361, 323] width 36 height 19
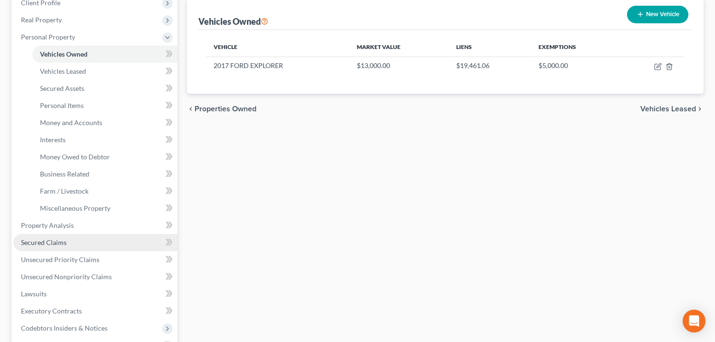
click at [110, 240] on link "Secured Claims" at bounding box center [95, 242] width 164 height 17
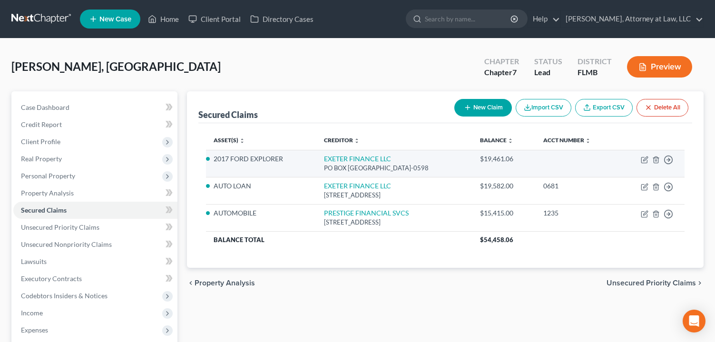
click at [253, 159] on li "2017 FORD EXPLORER" at bounding box center [261, 159] width 95 height 10
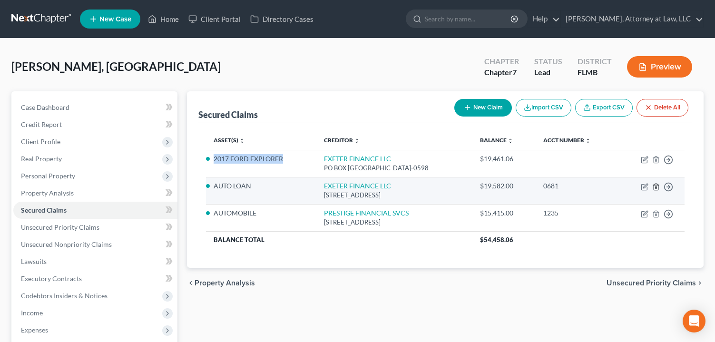
click at [656, 184] on icon "button" at bounding box center [656, 187] width 8 height 8
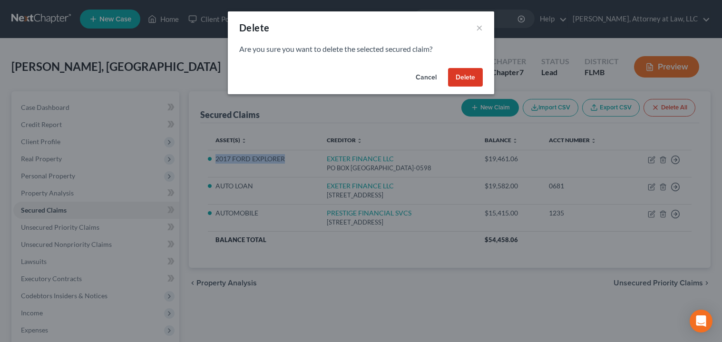
click at [462, 76] on button "Delete" at bounding box center [465, 77] width 35 height 19
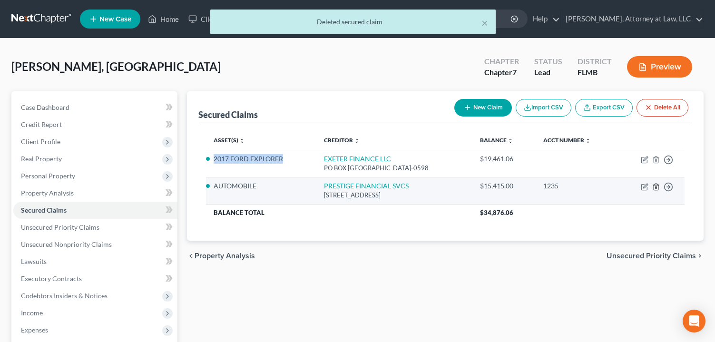
click at [654, 188] on icon "button" at bounding box center [656, 187] width 4 height 6
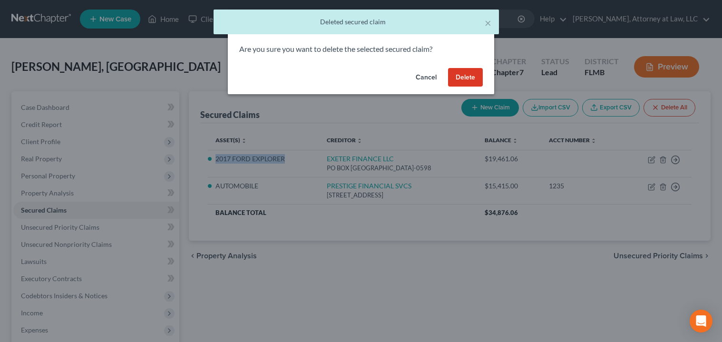
click at [456, 83] on button "Delete" at bounding box center [465, 77] width 35 height 19
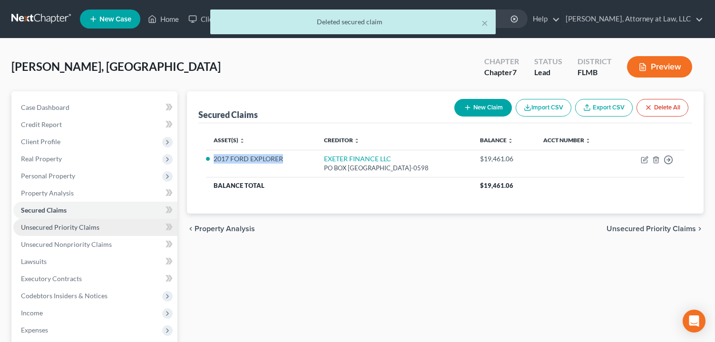
click at [114, 227] on link "Unsecured Priority Claims" at bounding box center [95, 227] width 164 height 17
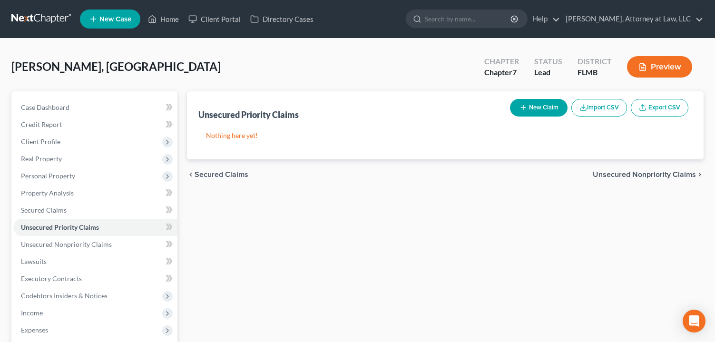
click at [246, 133] on p "Nothing here yet!" at bounding box center [445, 136] width 479 height 10
click at [128, 242] on link "Unsecured Nonpriority Claims" at bounding box center [95, 244] width 164 height 17
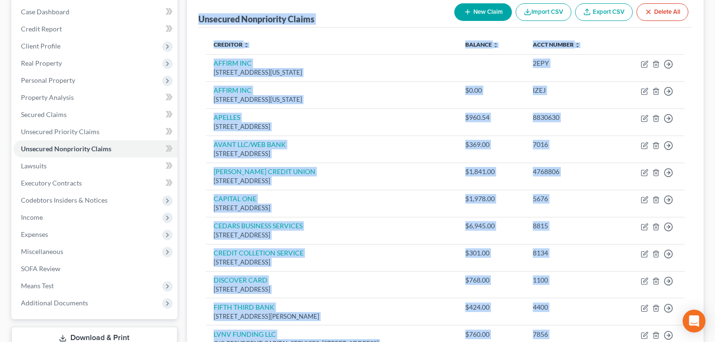
scroll to position [94, 0]
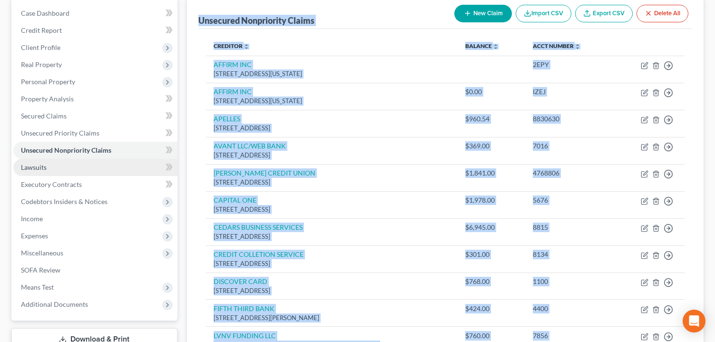
click at [90, 169] on link "Lawsuits" at bounding box center [95, 167] width 164 height 17
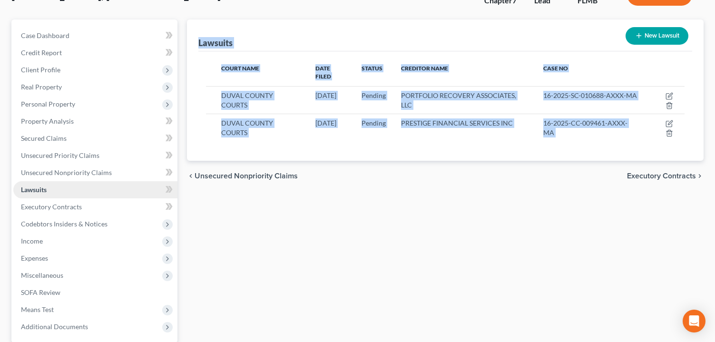
scroll to position [72, 0]
click at [98, 211] on link "Executory Contracts" at bounding box center [95, 206] width 164 height 17
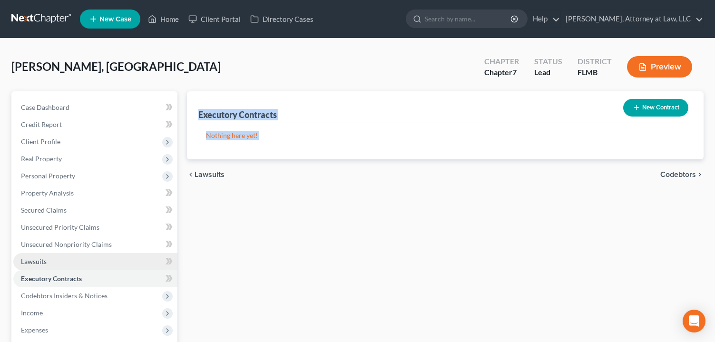
scroll to position [67, 0]
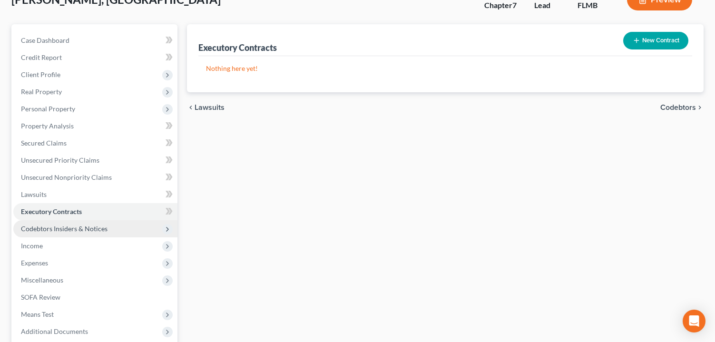
click at [123, 228] on span "Codebtors Insiders & Notices" at bounding box center [95, 228] width 164 height 17
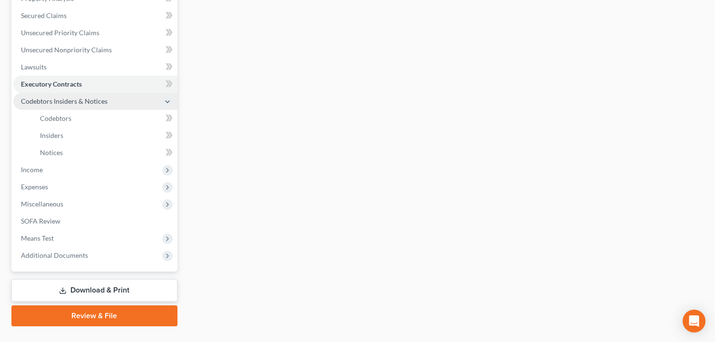
scroll to position [195, 0]
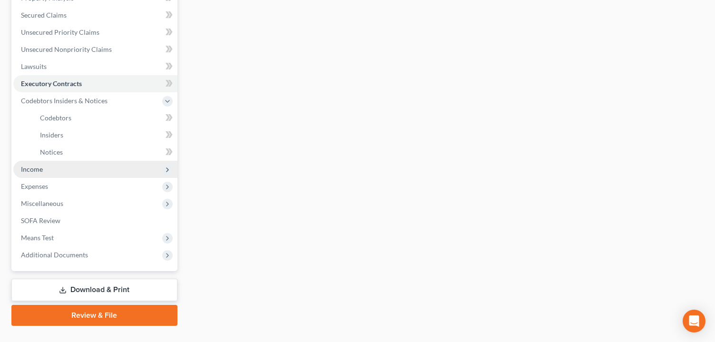
click at [128, 173] on span "Income" at bounding box center [95, 169] width 164 height 17
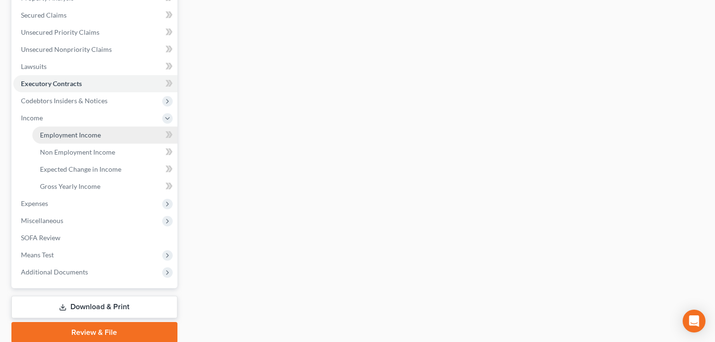
click at [140, 133] on link "Employment Income" at bounding box center [104, 135] width 145 height 17
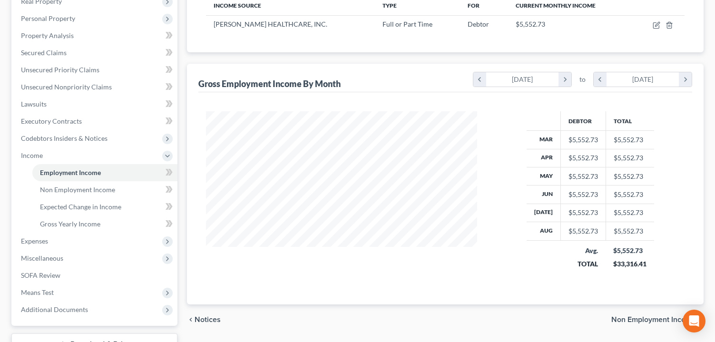
scroll to position [162, 0]
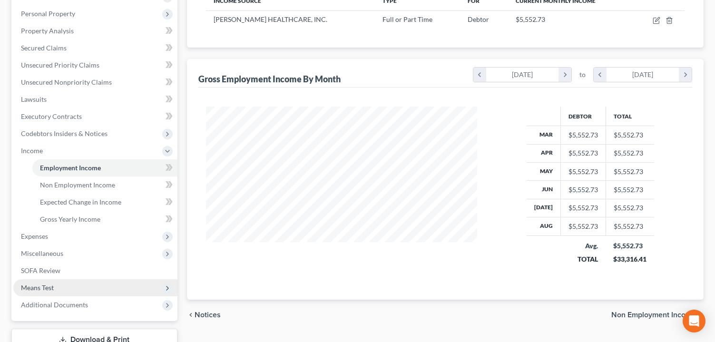
click at [101, 283] on span "Means Test" at bounding box center [95, 287] width 164 height 17
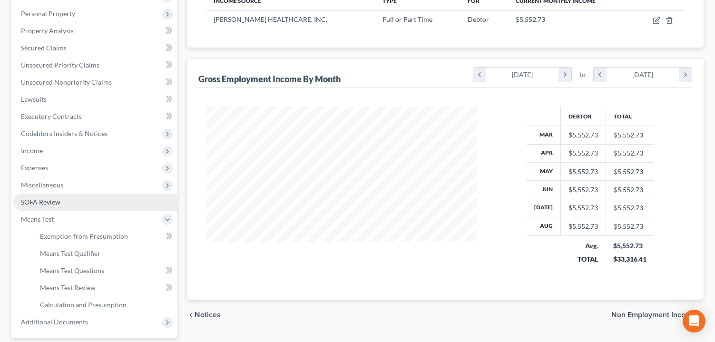
click at [116, 201] on link "SOFA Review" at bounding box center [95, 202] width 164 height 17
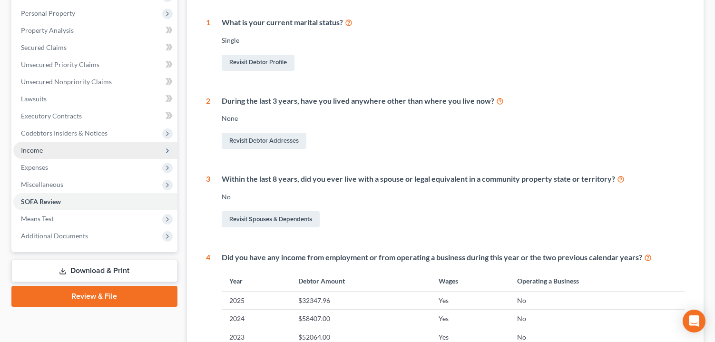
scroll to position [164, 0]
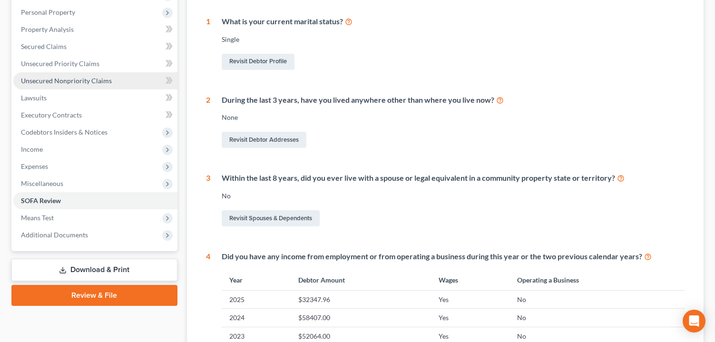
click at [120, 81] on link "Unsecured Nonpriority Claims" at bounding box center [95, 80] width 164 height 17
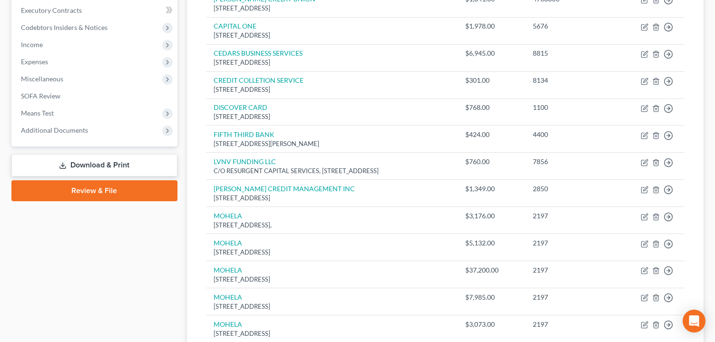
scroll to position [275, 0]
